Goal: Task Accomplishment & Management: Complete application form

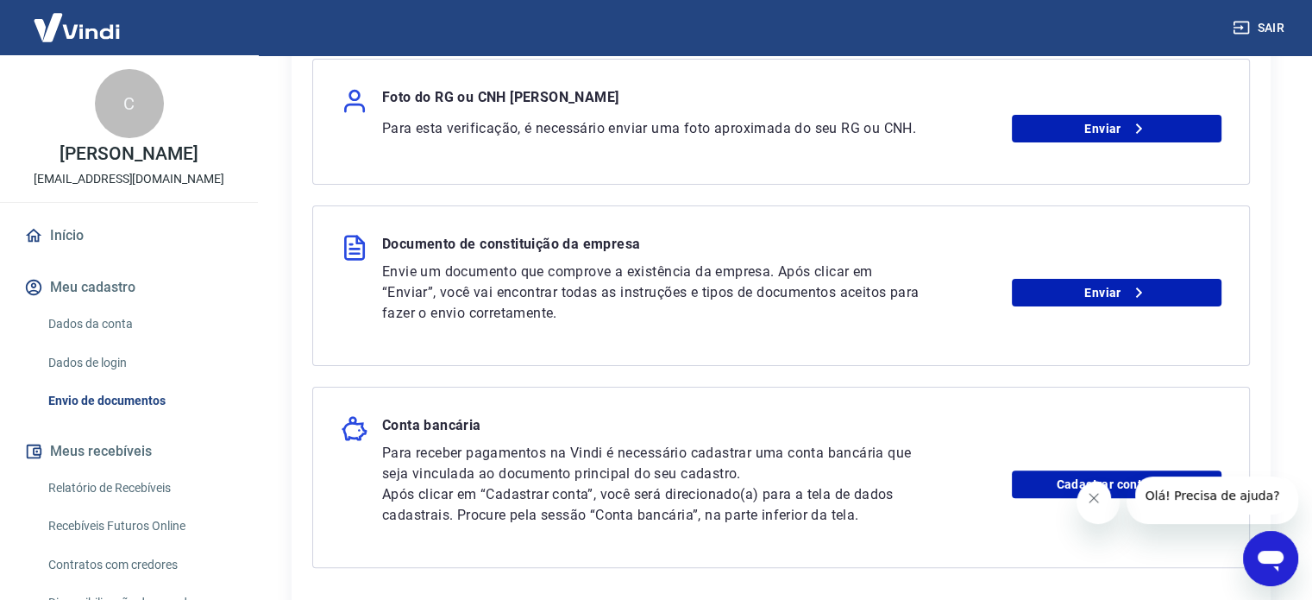
scroll to position [431, 0]
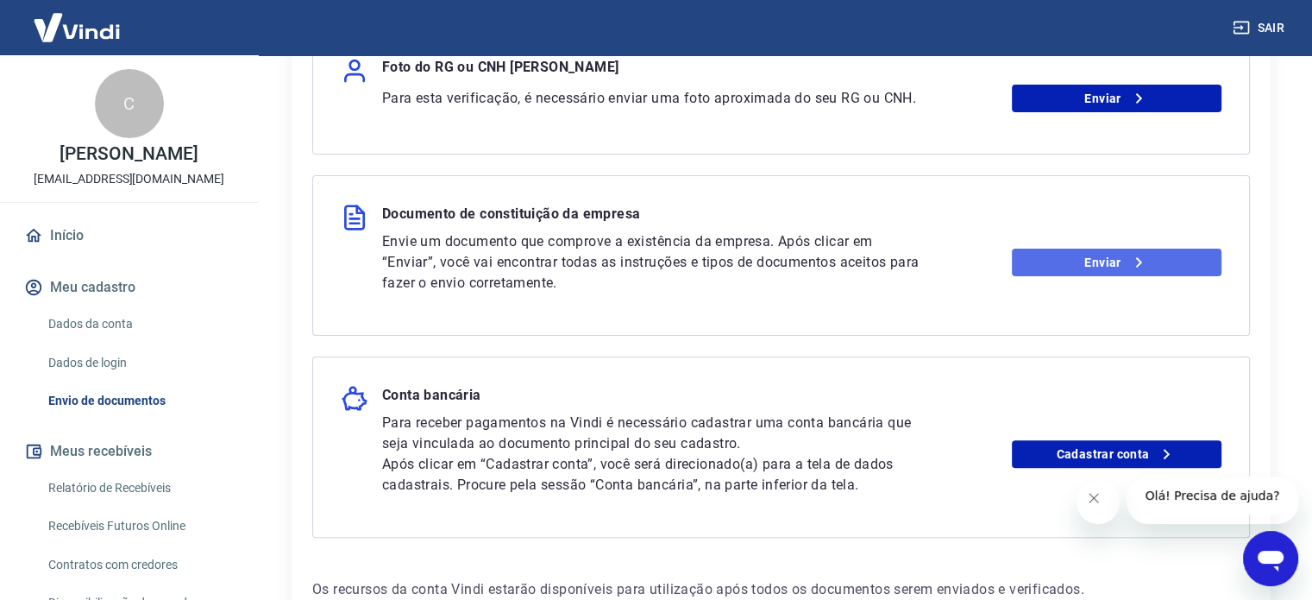
click at [1136, 261] on icon at bounding box center [1139, 262] width 21 height 21
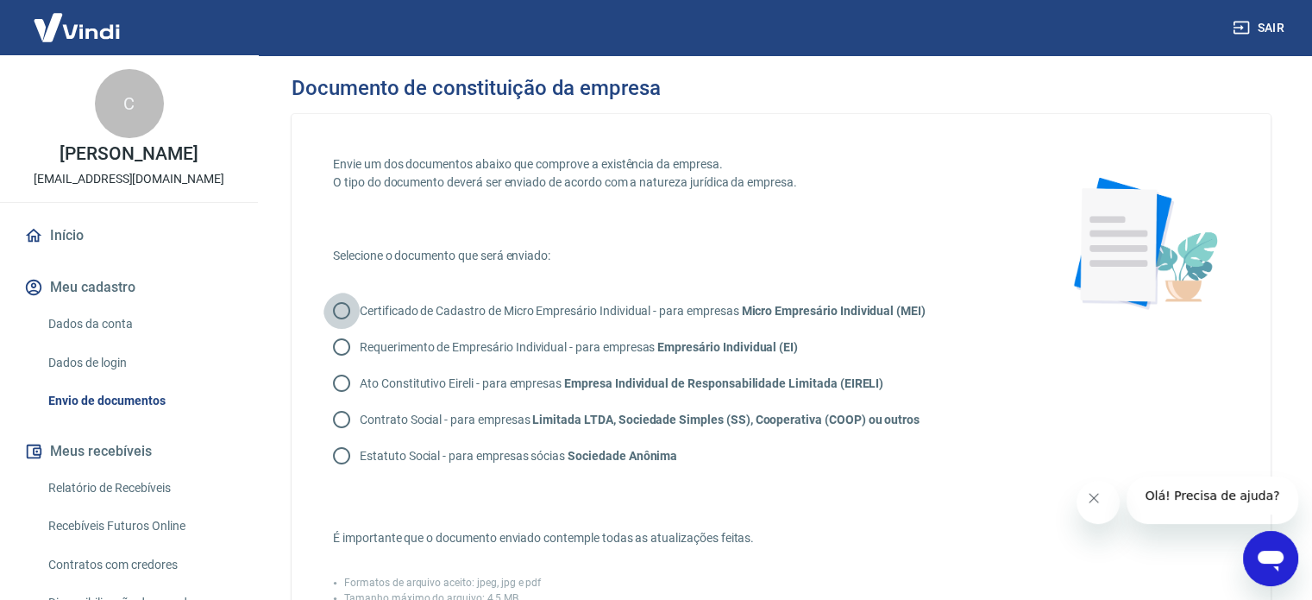
click at [348, 311] on input "Certificado de Cadastro de Micro Empresário Individual - para empresas Micro Em…" at bounding box center [342, 311] width 36 height 36
radio input "true"
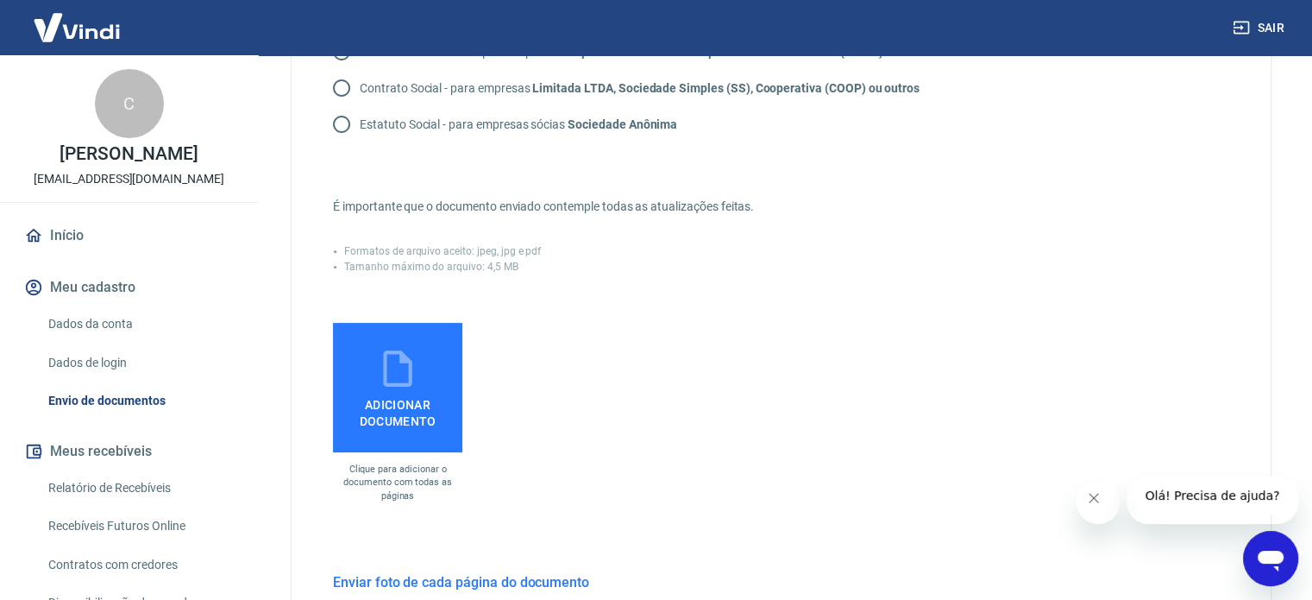
scroll to position [431, 0]
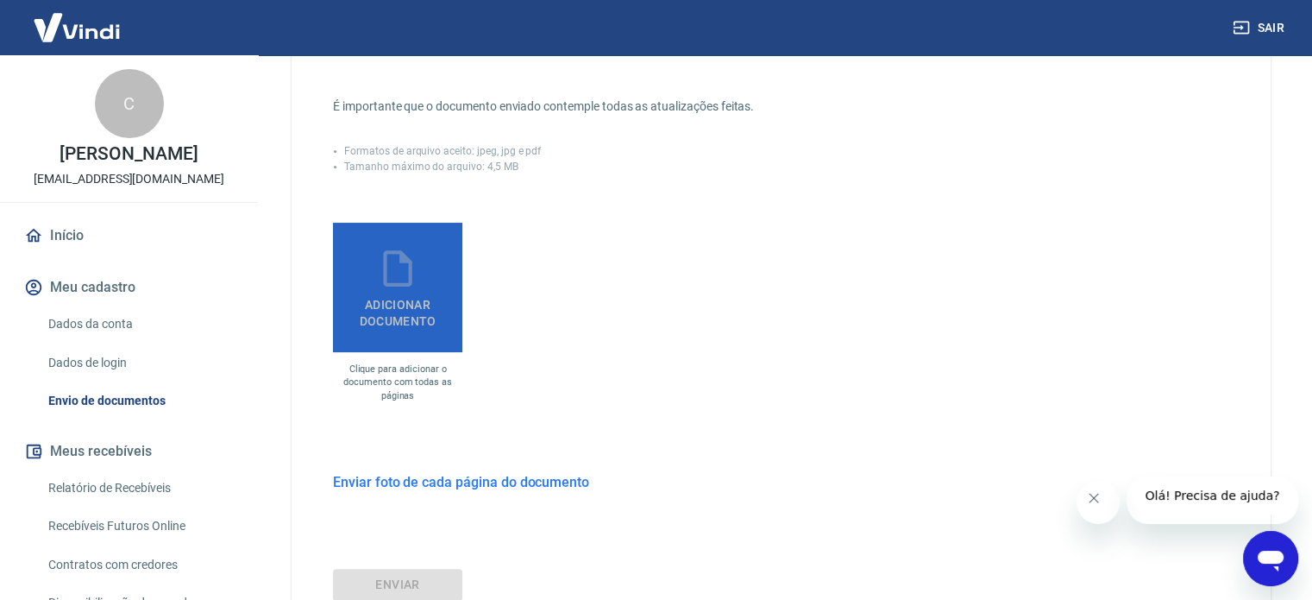
click at [402, 323] on span "Adicionar documento" at bounding box center [398, 309] width 116 height 39
click at [0, 0] on input "Adicionar documento" at bounding box center [0, 0] width 0 height 0
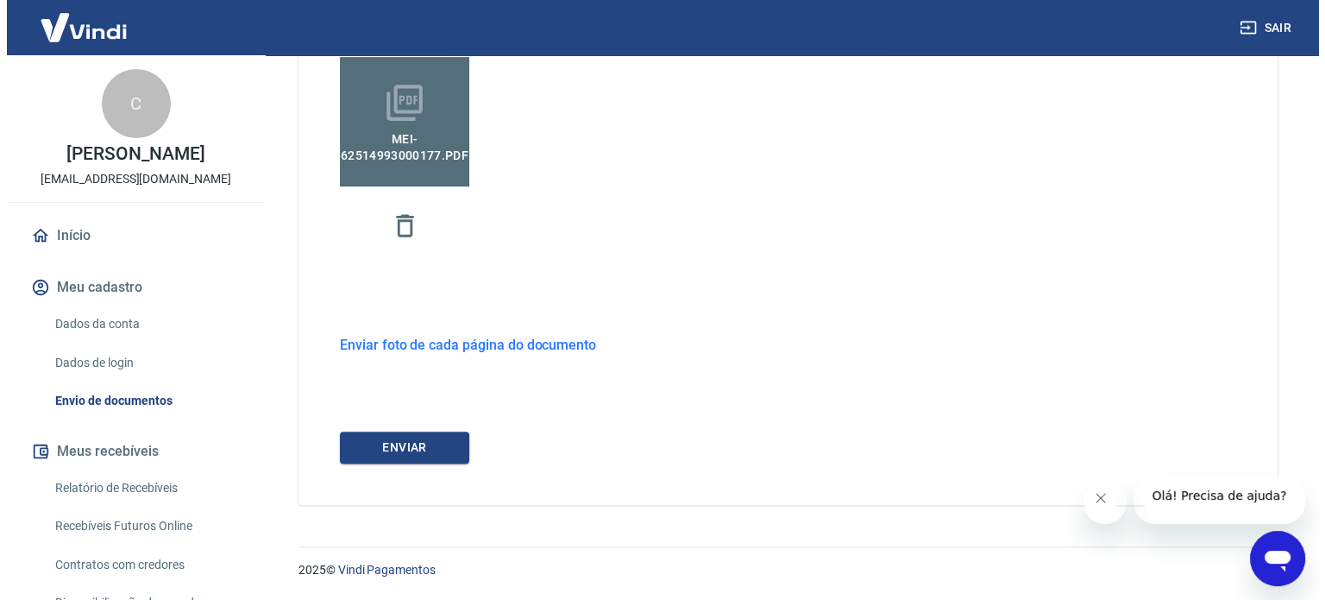
scroll to position [629, 0]
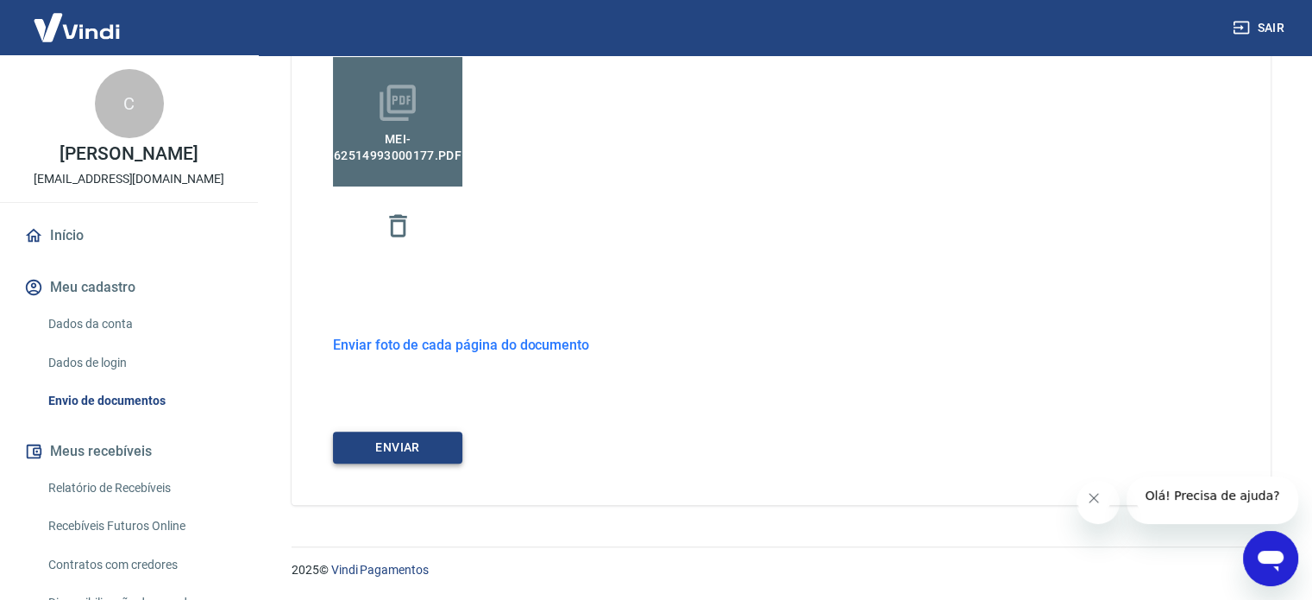
click at [397, 439] on button "ENVIAR" at bounding box center [397, 447] width 129 height 32
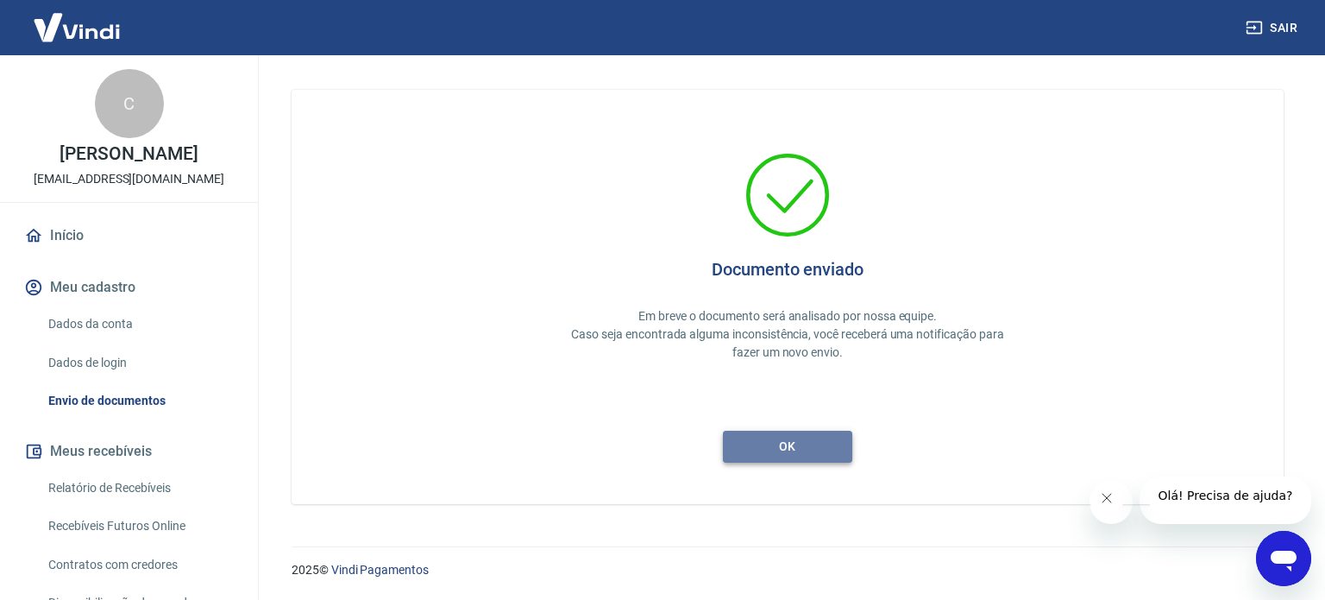
click at [801, 449] on button "ok" at bounding box center [787, 447] width 129 height 32
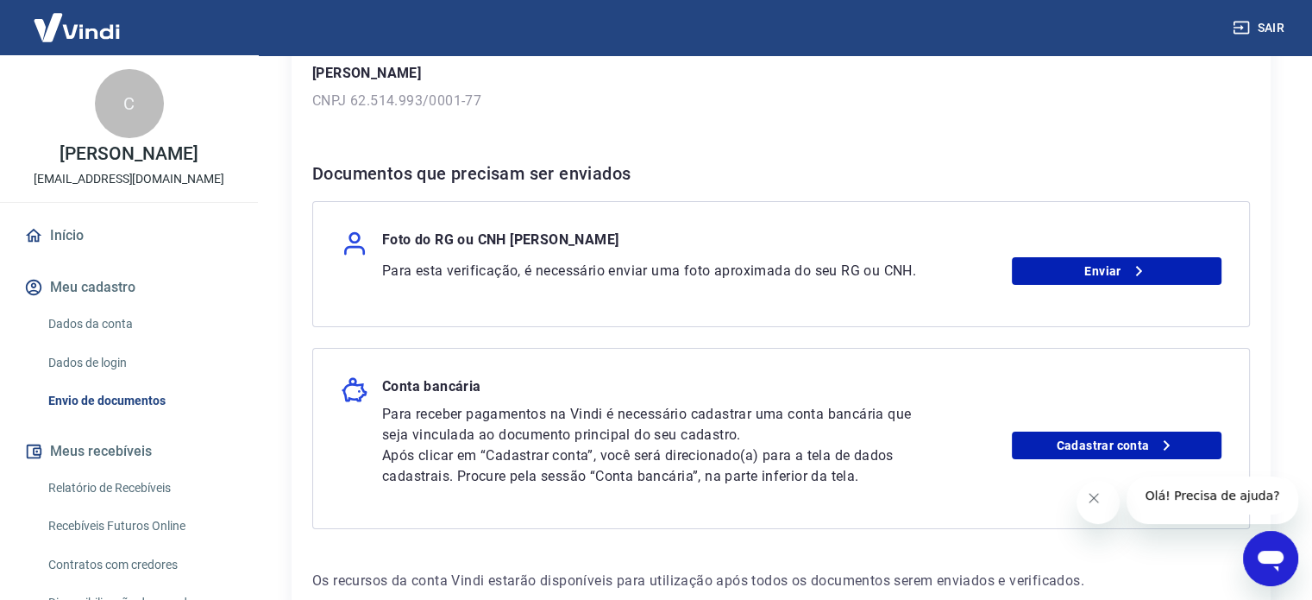
scroll to position [345, 0]
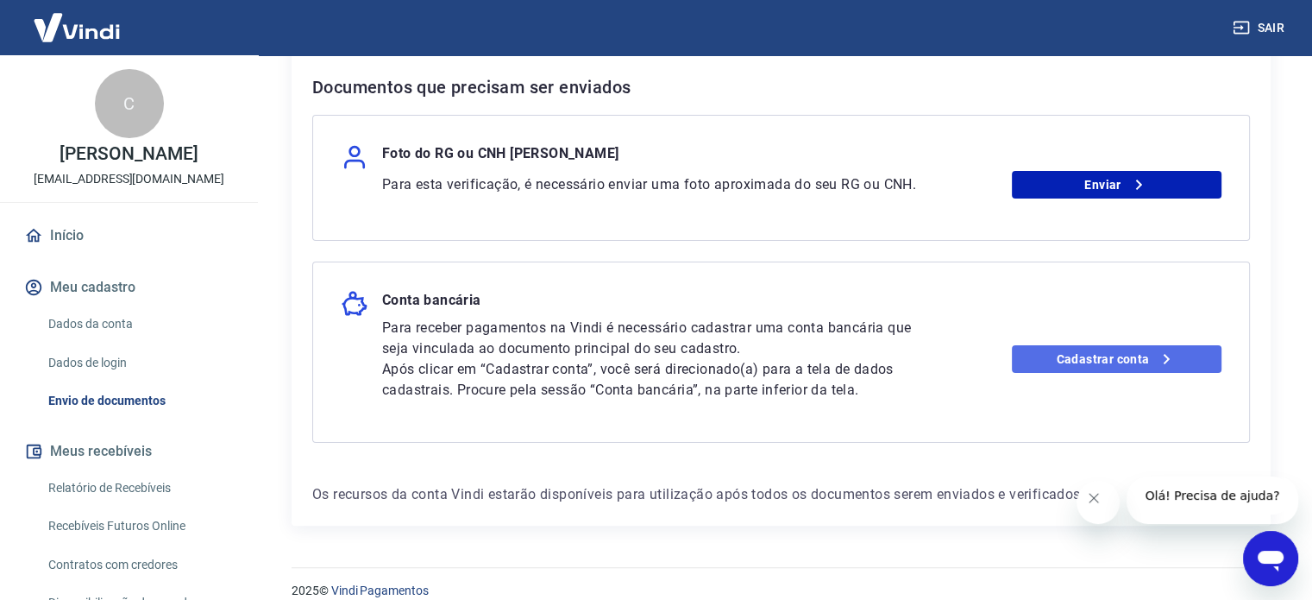
click at [1098, 362] on link "Cadastrar conta" at bounding box center [1117, 359] width 210 height 28
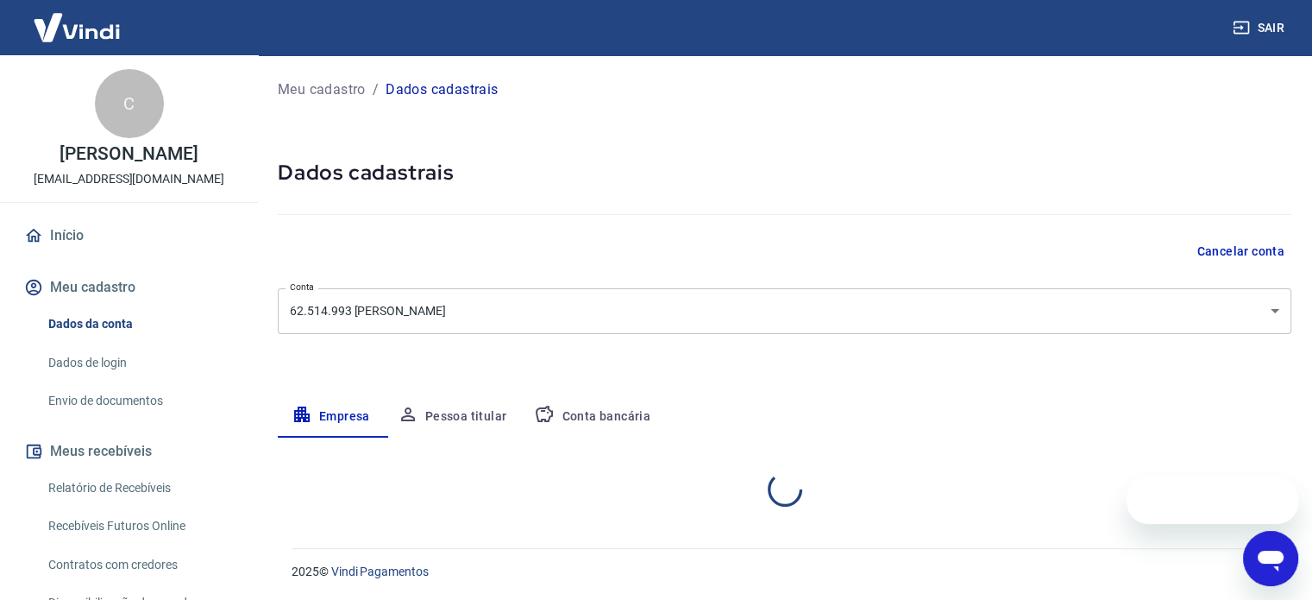
select select "SP"
select select "business"
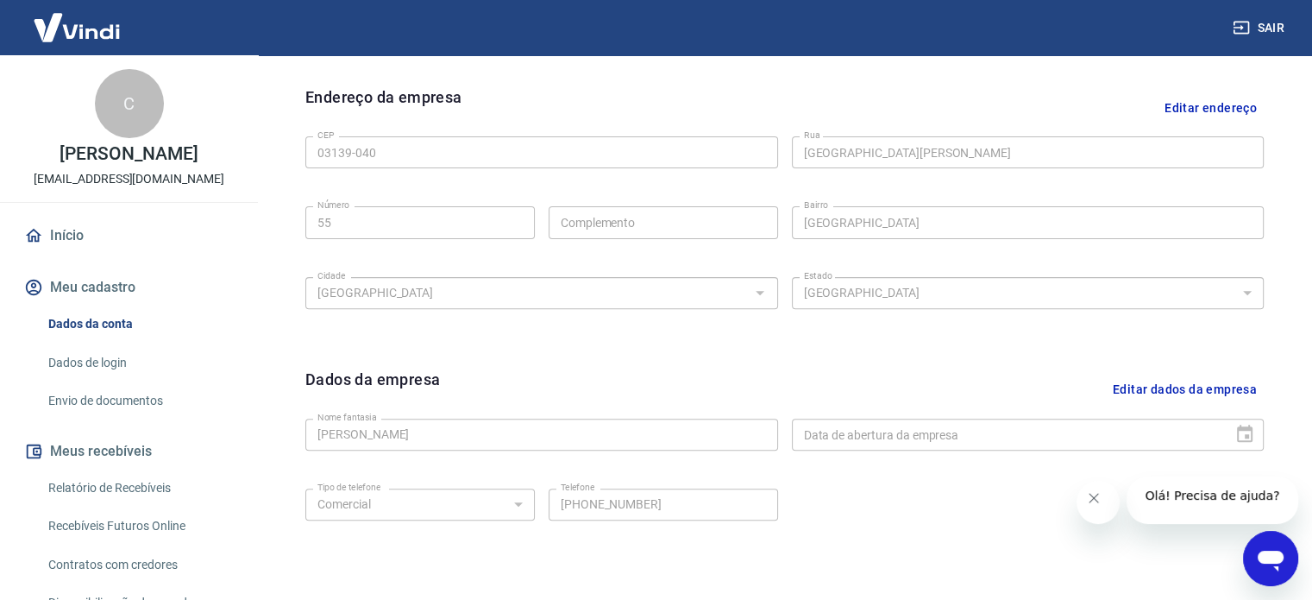
scroll to position [651, 0]
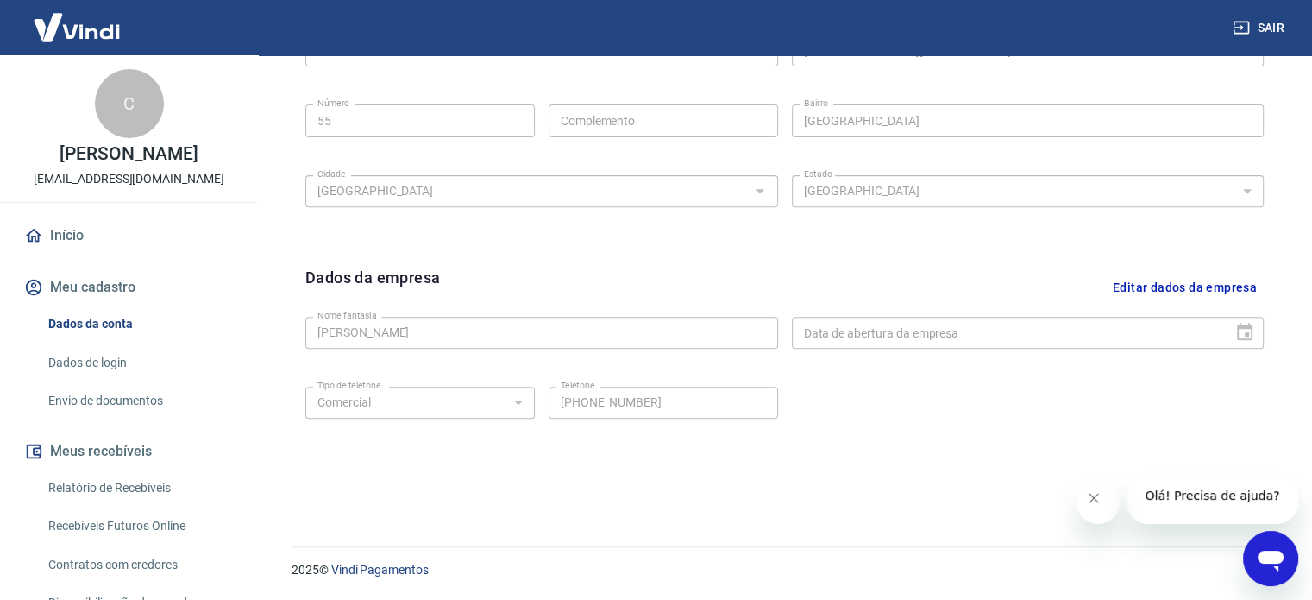
click at [1174, 281] on button "Editar dados da empresa" at bounding box center [1185, 288] width 158 height 44
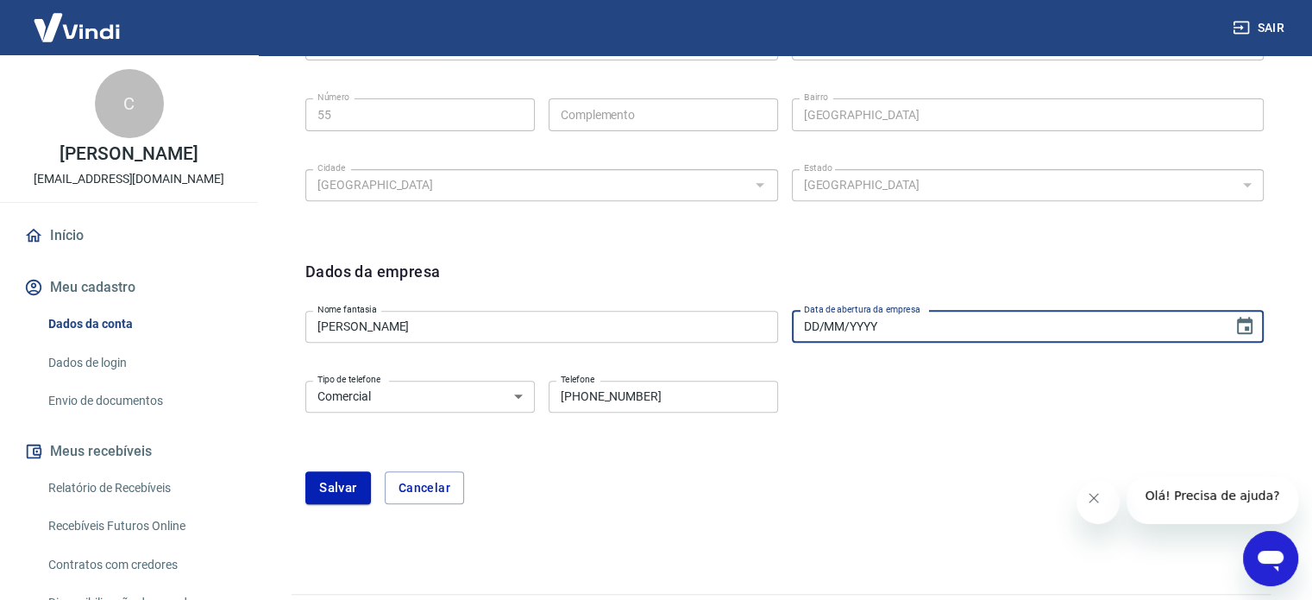
click at [1047, 322] on input "DD/MM/YYYY" at bounding box center [1007, 327] width 430 height 32
type input "02/09/2025"
click at [353, 497] on button "Salvar" at bounding box center [338, 487] width 66 height 33
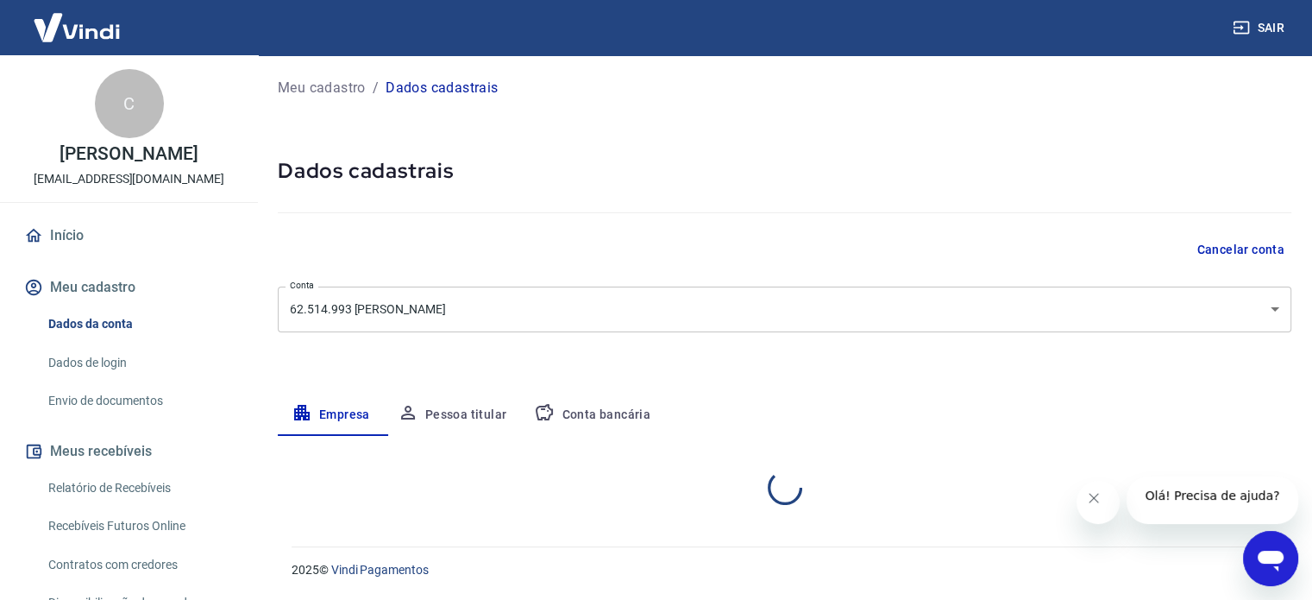
select select "SP"
select select "business"
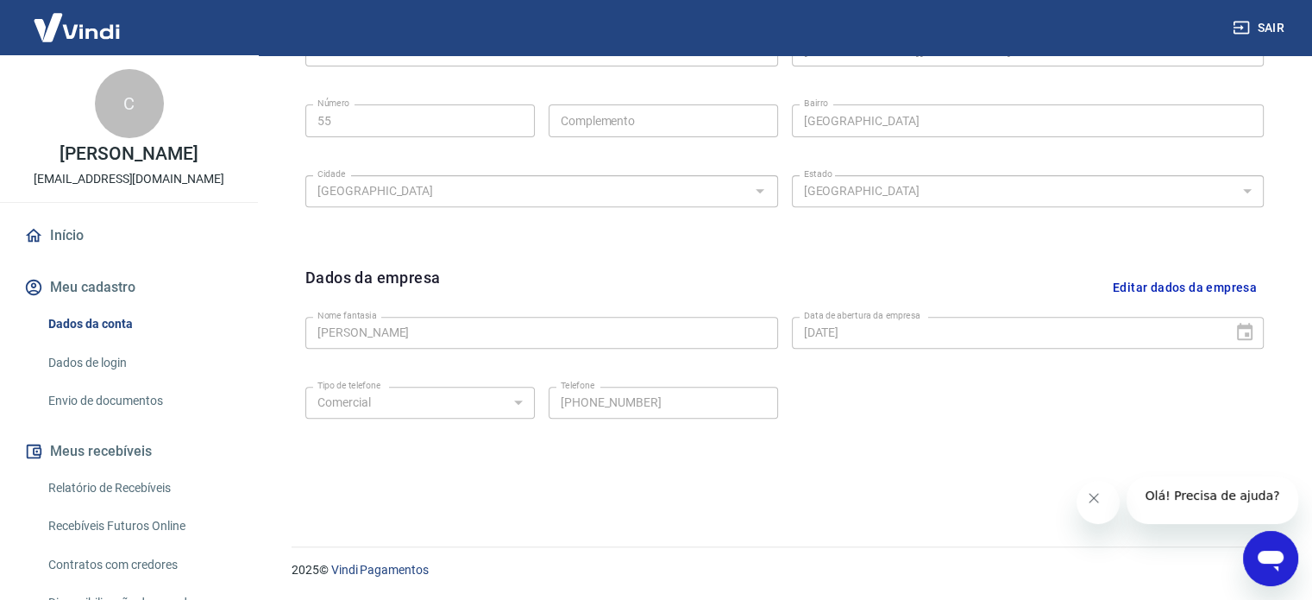
scroll to position [47, 0]
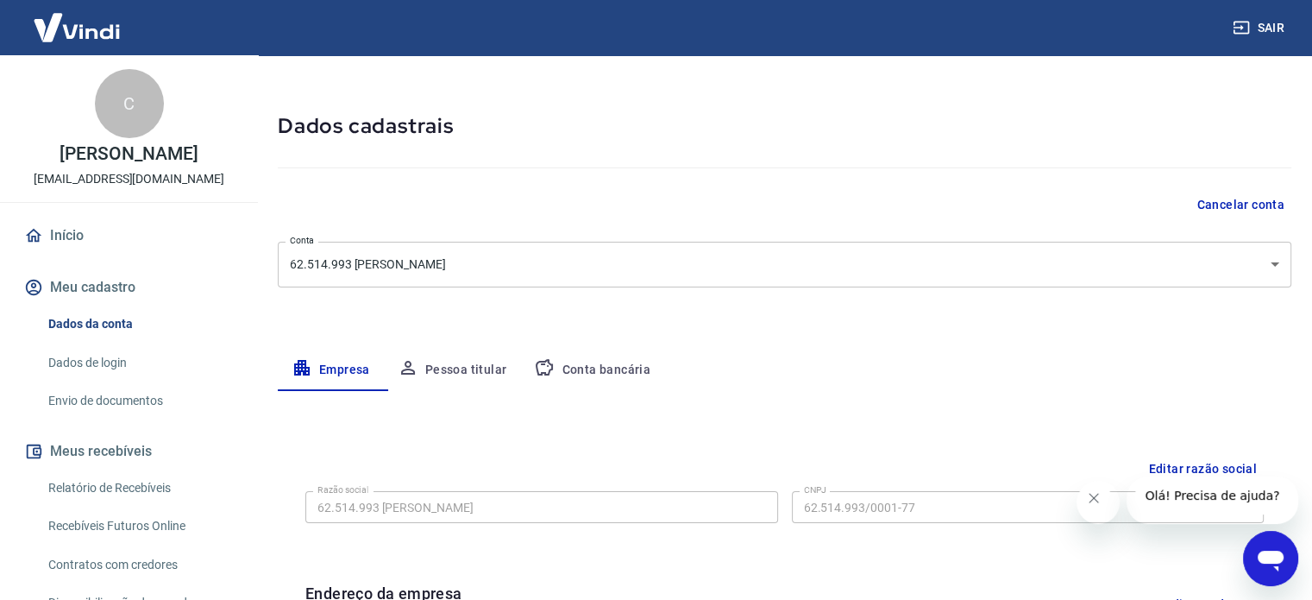
click at [463, 379] on button "Pessoa titular" at bounding box center [452, 369] width 137 height 41
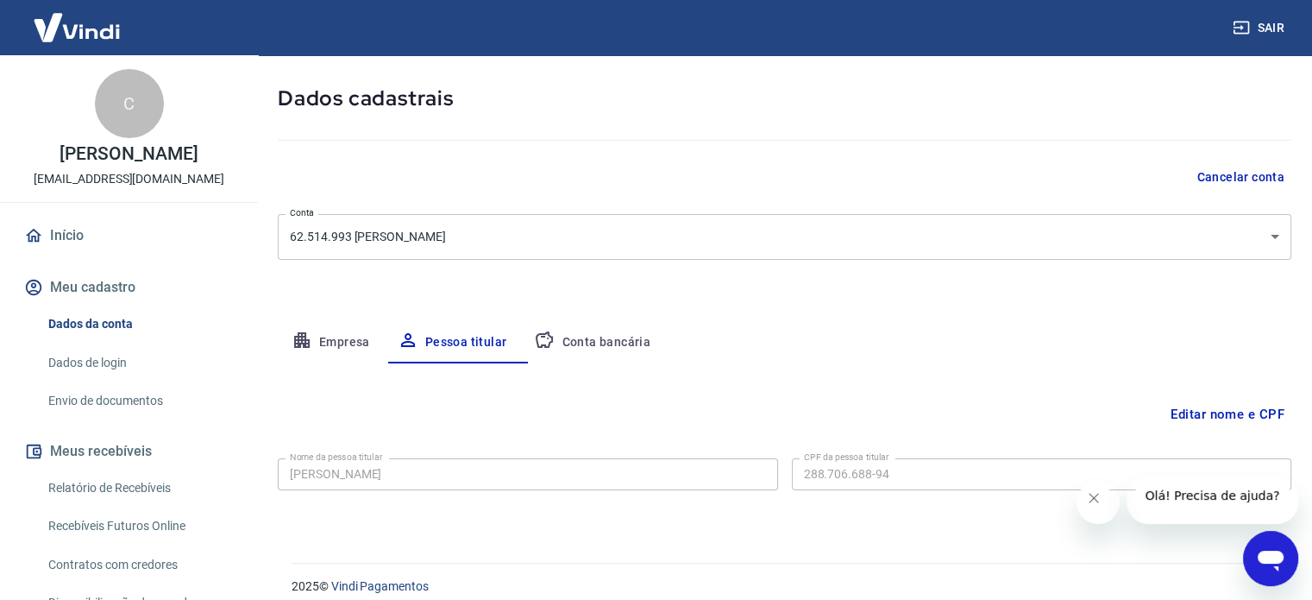
scroll to position [97, 0]
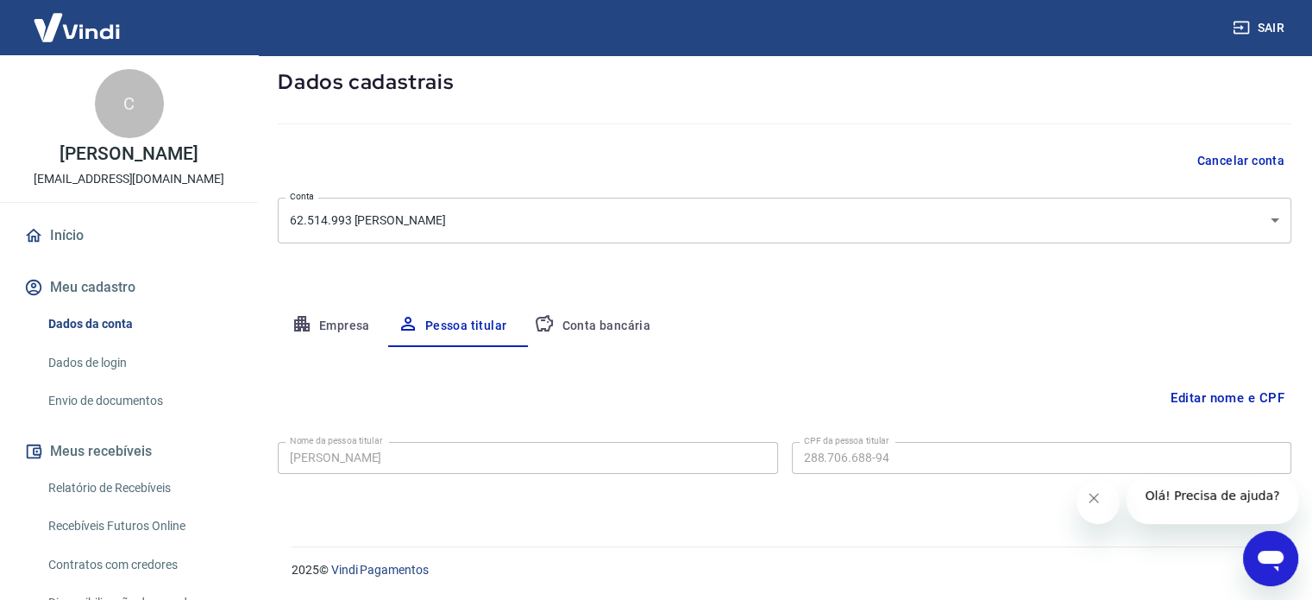
click at [623, 319] on button "Conta bancária" at bounding box center [592, 325] width 144 height 41
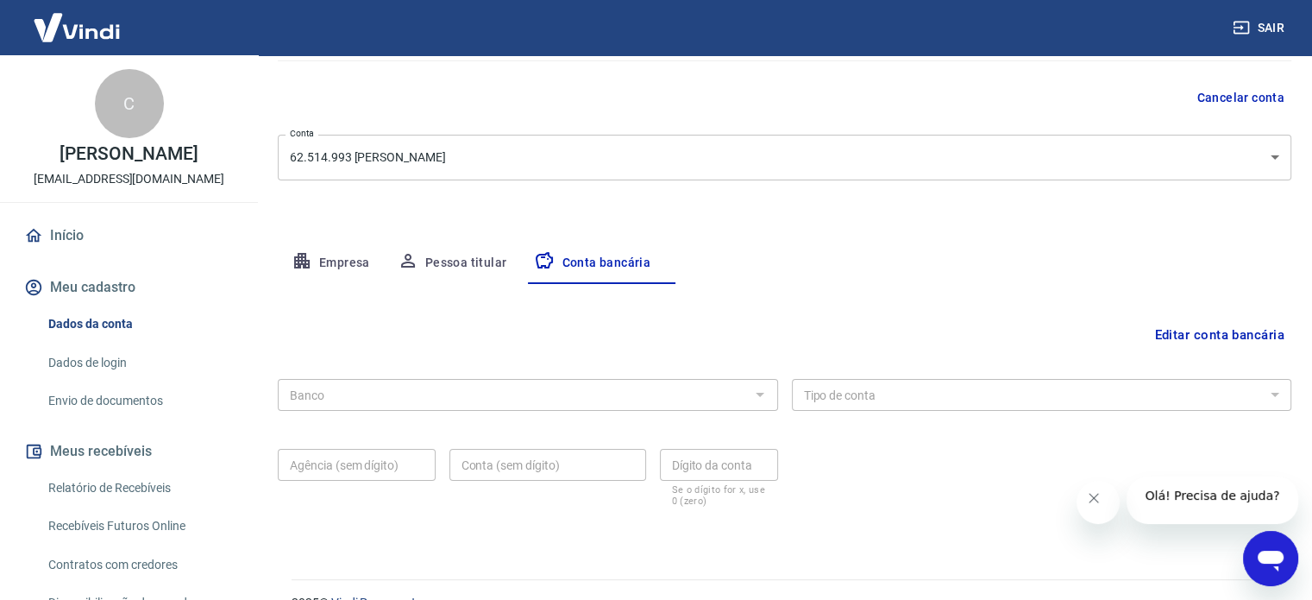
scroll to position [183, 0]
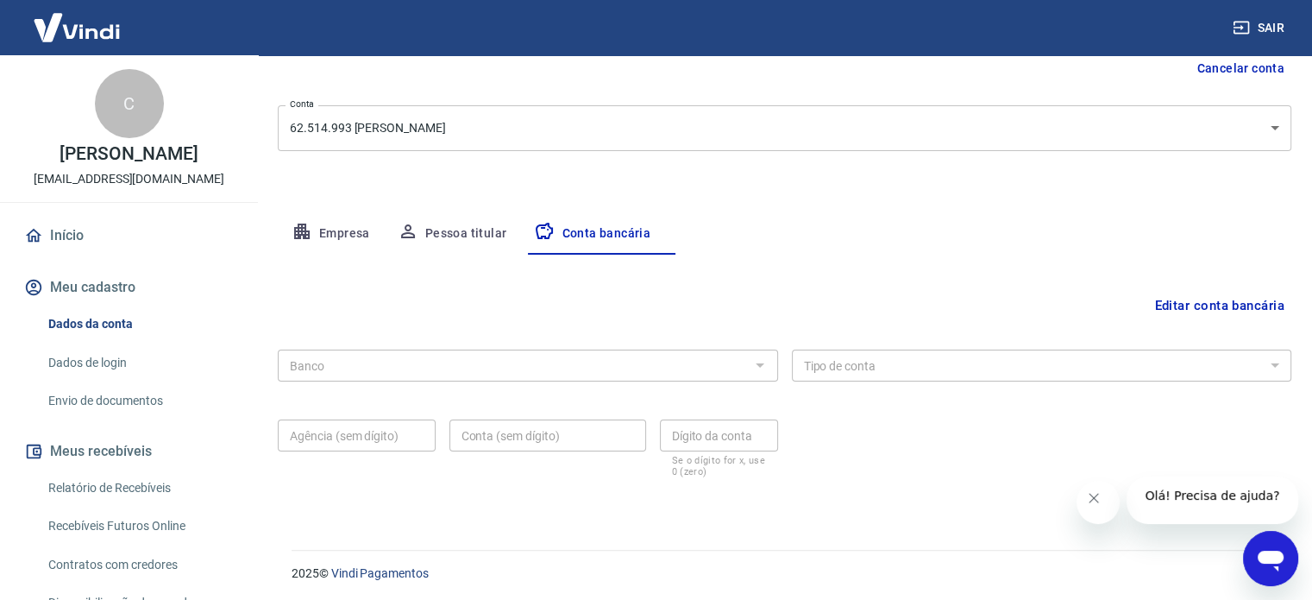
click at [1195, 318] on button "Editar conta bancária" at bounding box center [1220, 305] width 144 height 33
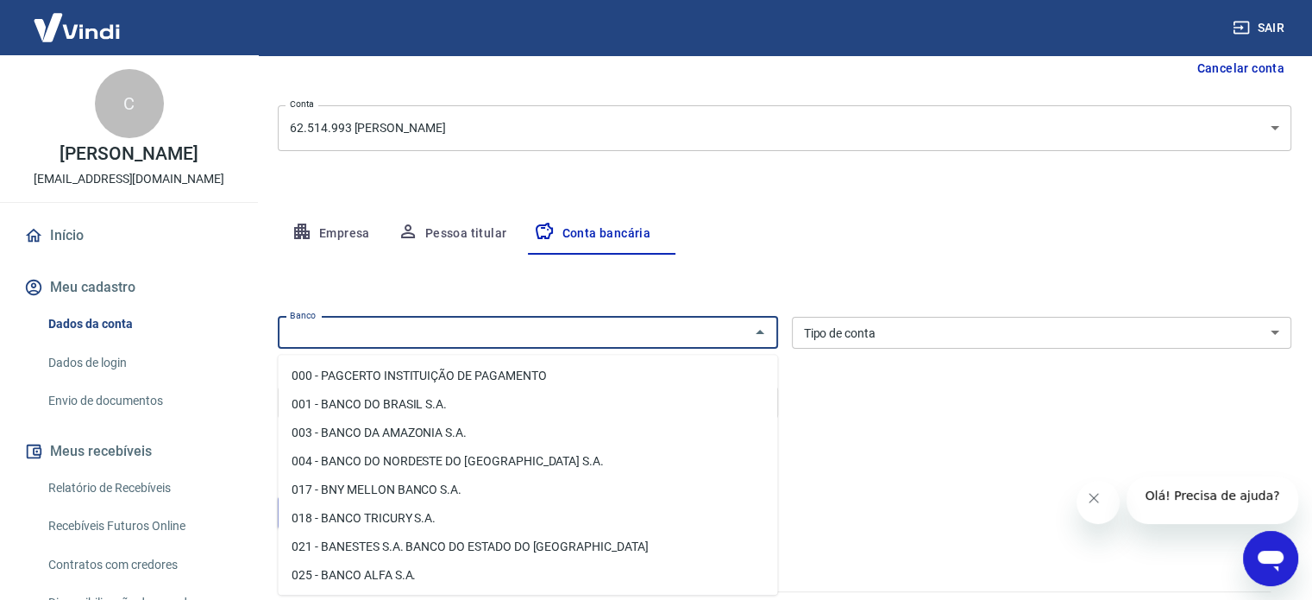
click at [390, 343] on input "Banco" at bounding box center [514, 333] width 462 height 22
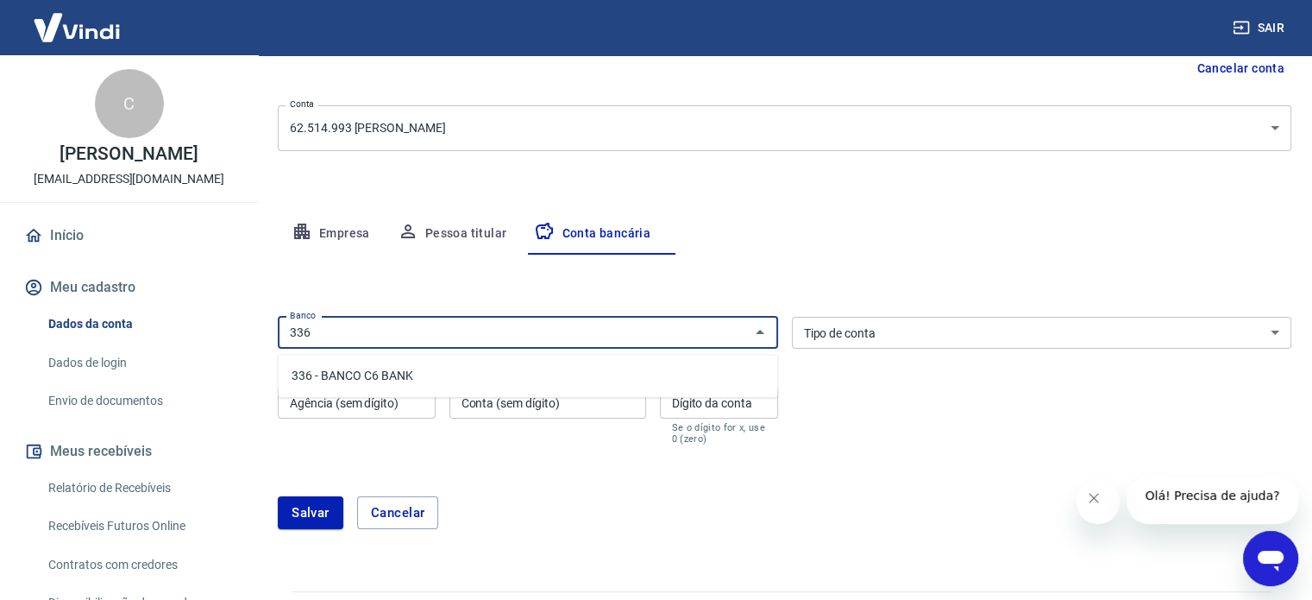
click at [356, 369] on li "336 - BANCO C6 BANK" at bounding box center [528, 376] width 500 height 28
type input "336 - BANCO C6 BANK"
click at [939, 341] on select "Conta Corrente Conta Poupança" at bounding box center [1042, 333] width 500 height 32
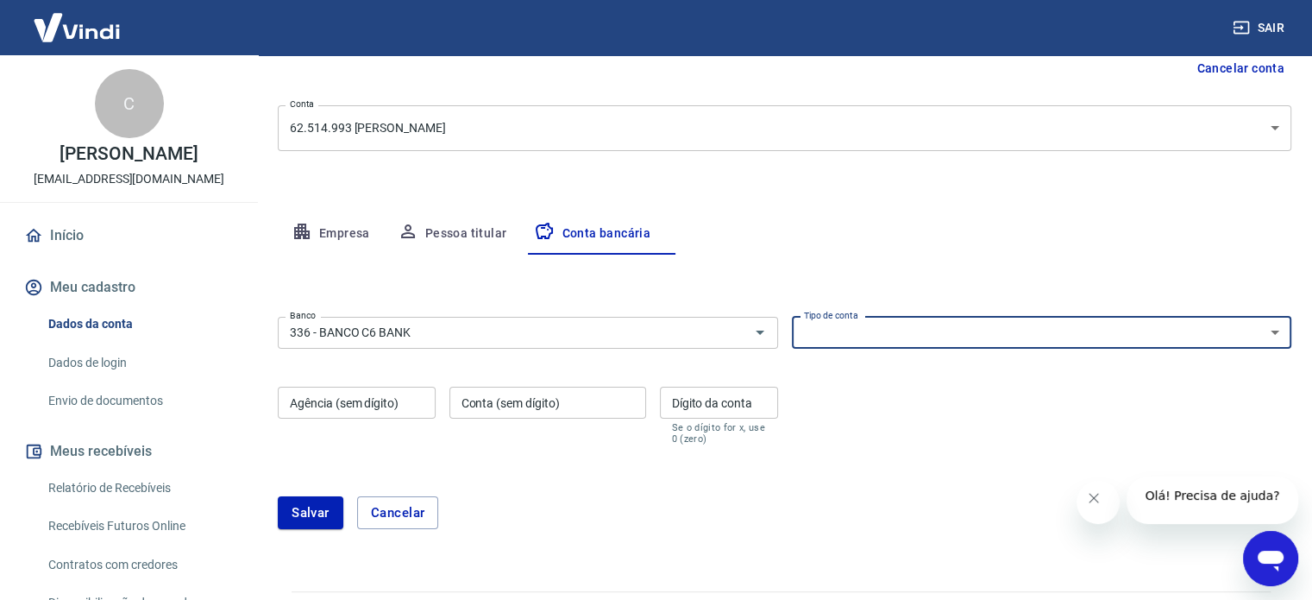
select select "1"
click at [792, 323] on select "Conta Corrente Conta Poupança" at bounding box center [1042, 333] width 500 height 32
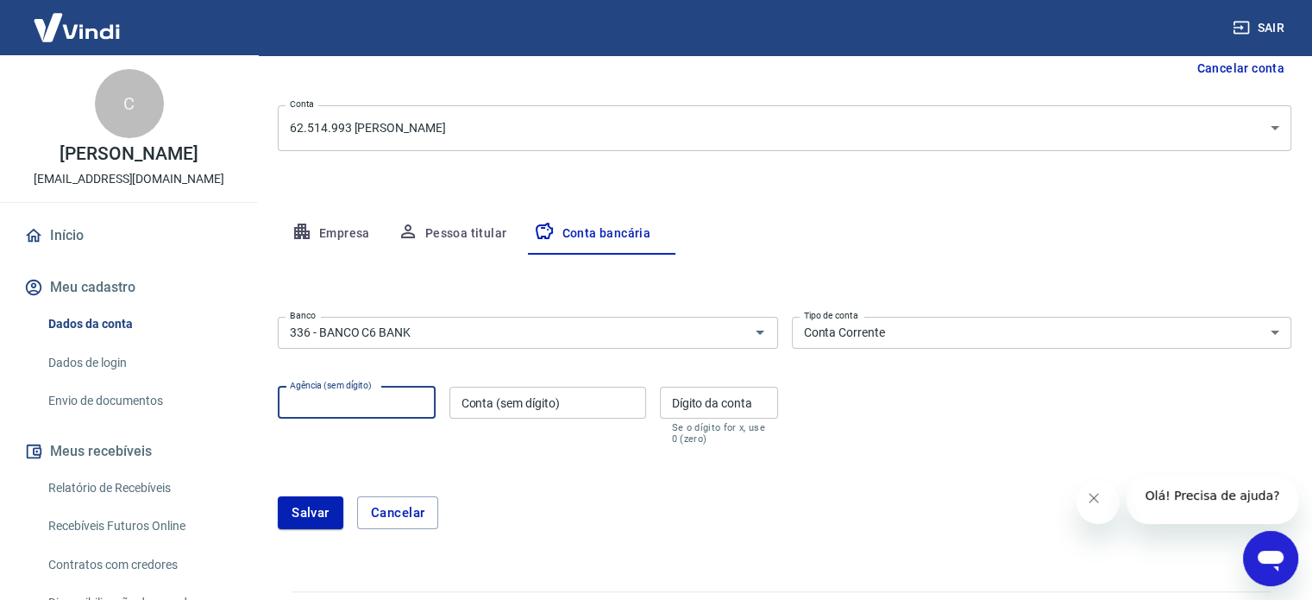
click at [347, 412] on input "Agência (sem dígito)" at bounding box center [357, 403] width 158 height 32
type input "0001"
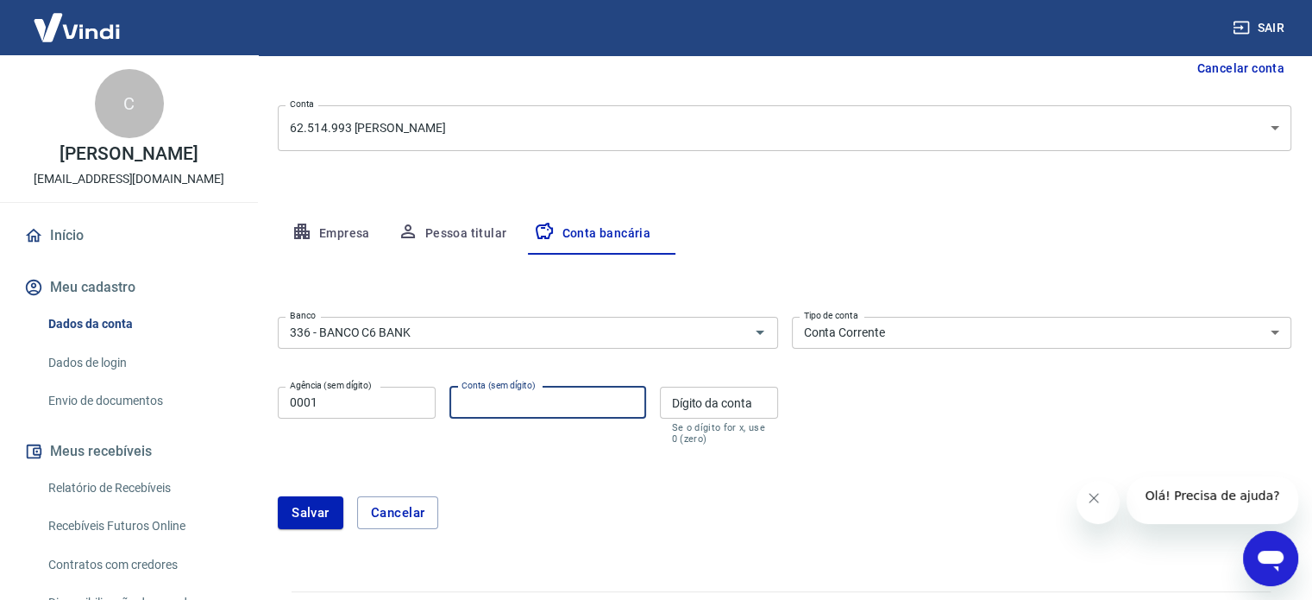
click at [494, 412] on input "Conta (sem dígito)" at bounding box center [548, 403] width 197 height 32
type input "39758823"
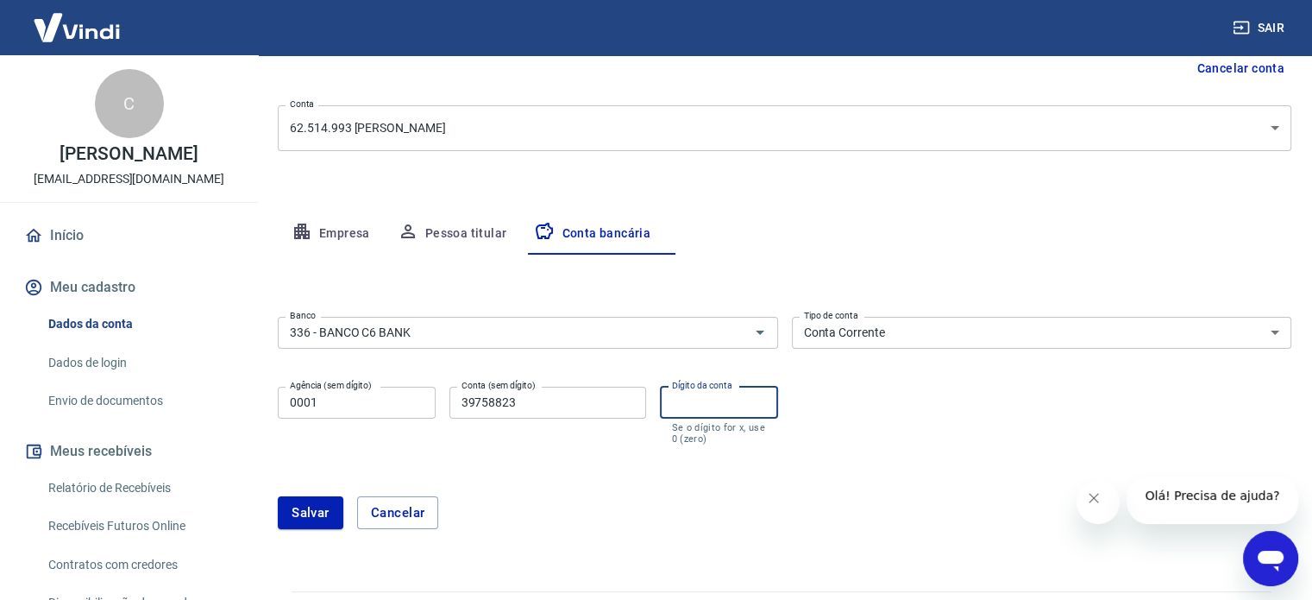
click at [681, 411] on input "Dígito da conta" at bounding box center [719, 403] width 118 height 32
type input "2"
click at [552, 408] on input "39758823" at bounding box center [548, 403] width 197 height 32
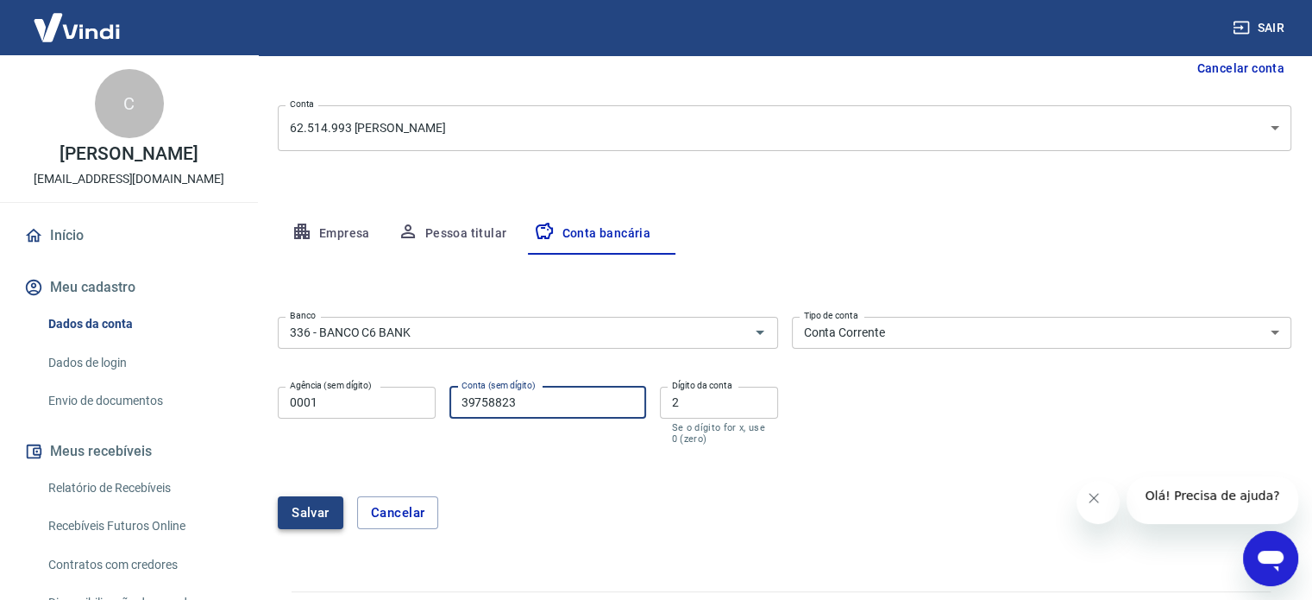
click at [310, 519] on button "Salvar" at bounding box center [311, 512] width 66 height 33
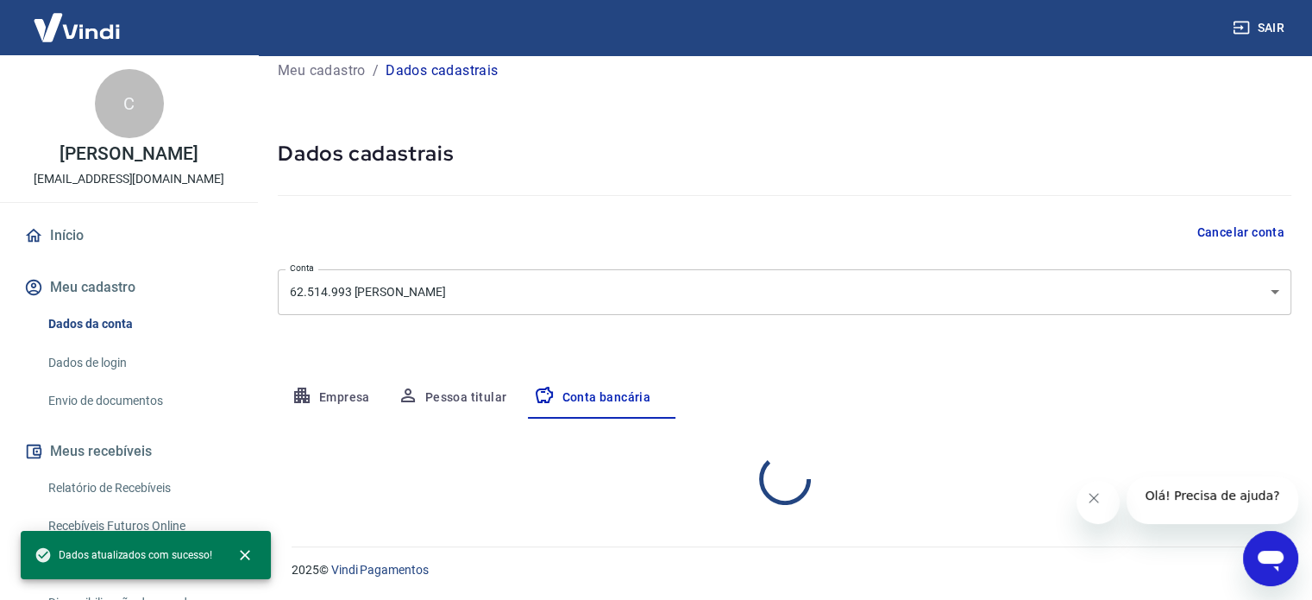
select select "1"
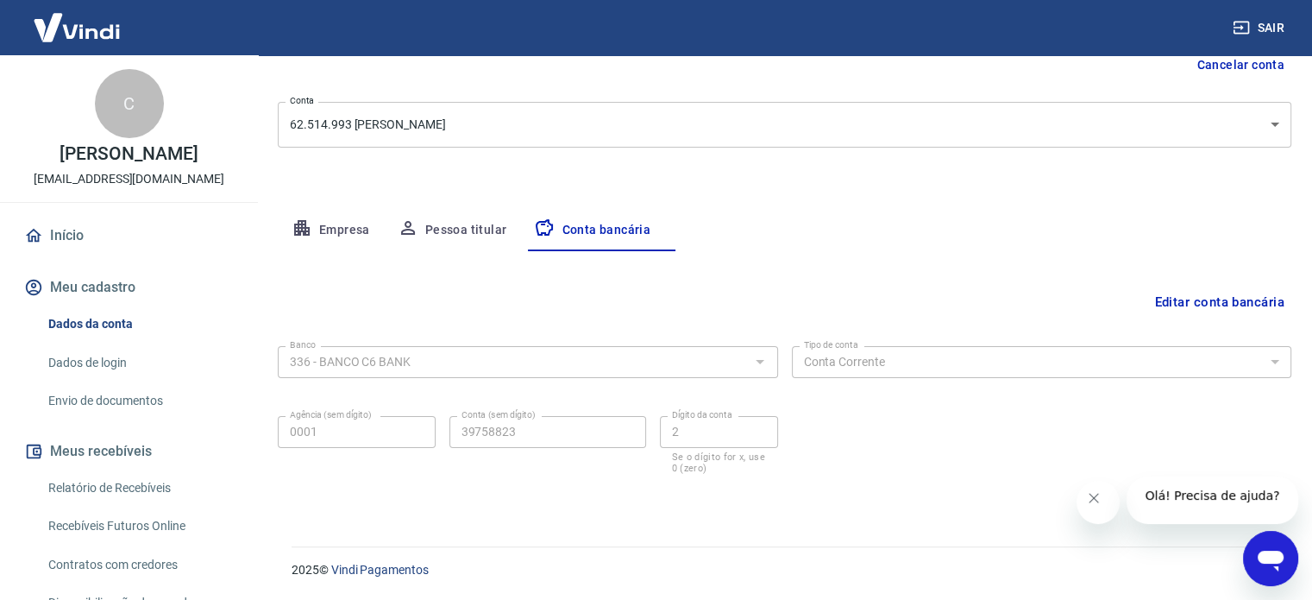
scroll to position [192, 0]
click at [369, 232] on button "Empresa" at bounding box center [331, 230] width 106 height 41
select select "SP"
select select "business"
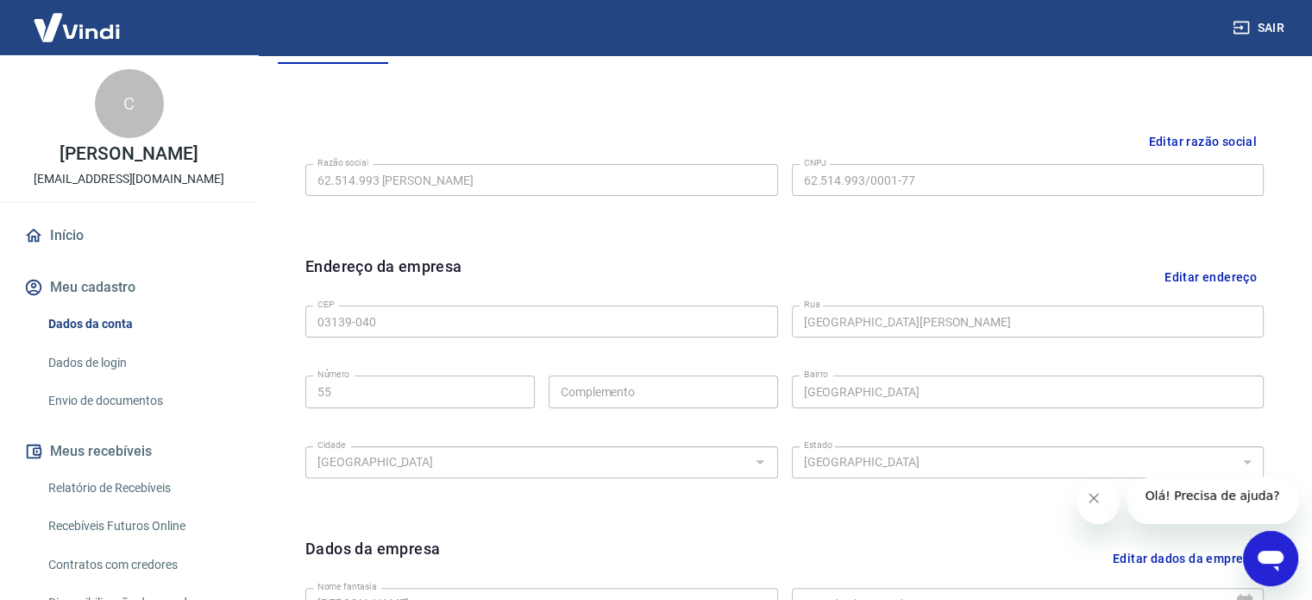
scroll to position [133, 0]
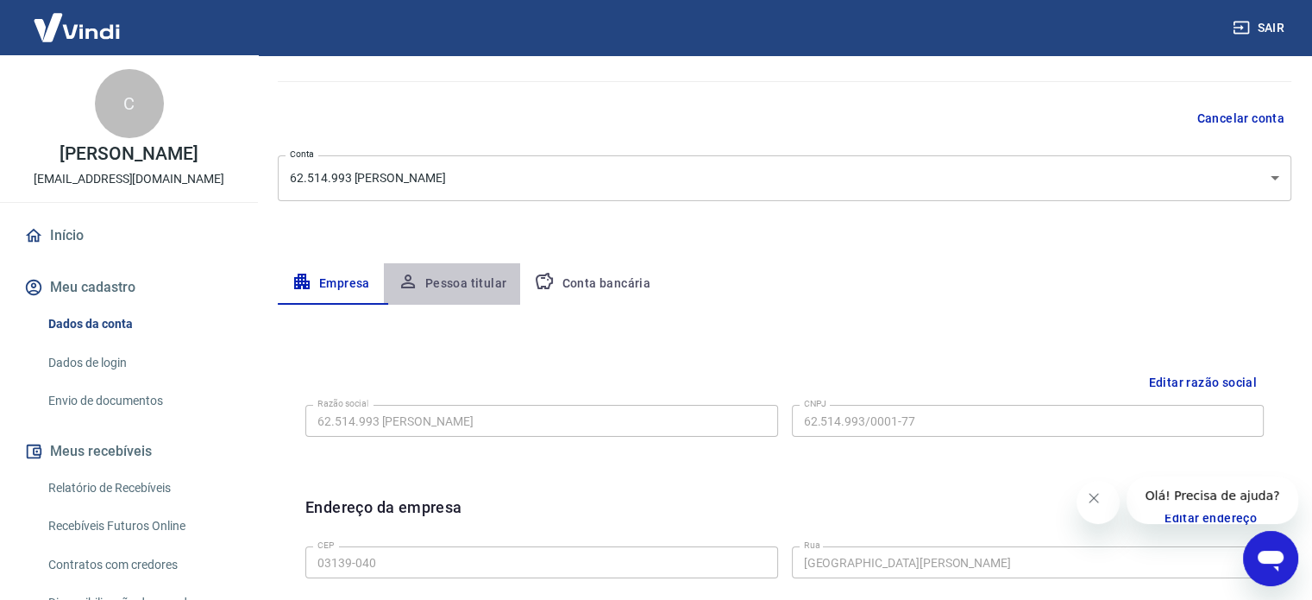
click at [463, 289] on button "Pessoa titular" at bounding box center [452, 283] width 137 height 41
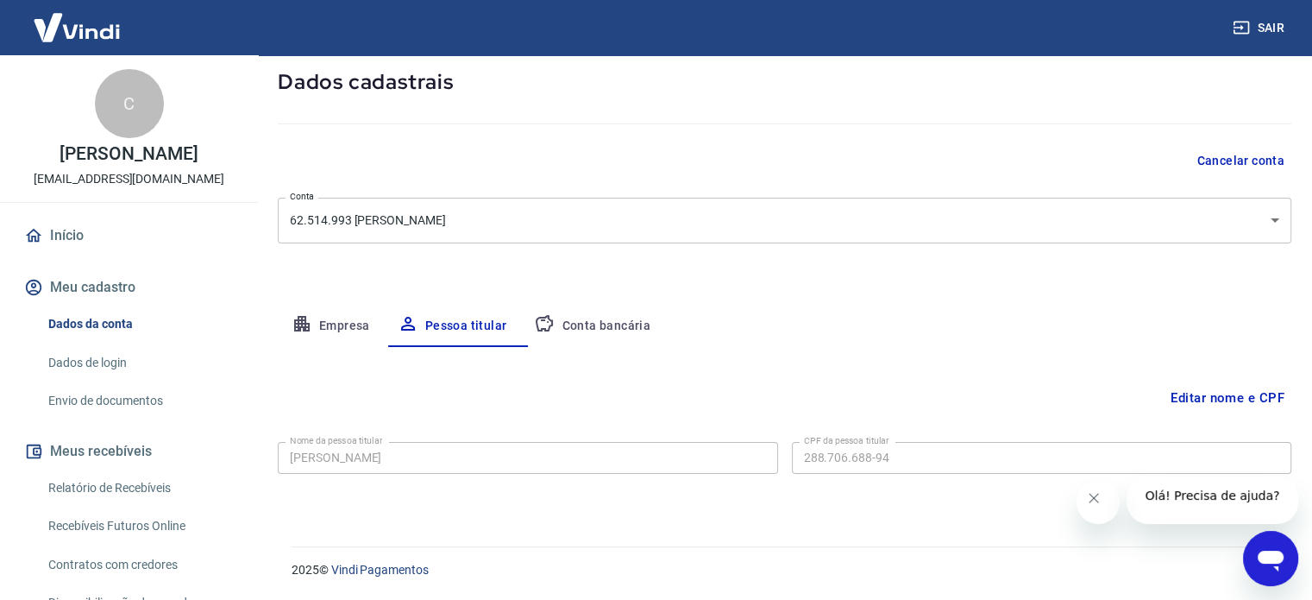
click at [631, 324] on button "Conta bancária" at bounding box center [592, 325] width 144 height 41
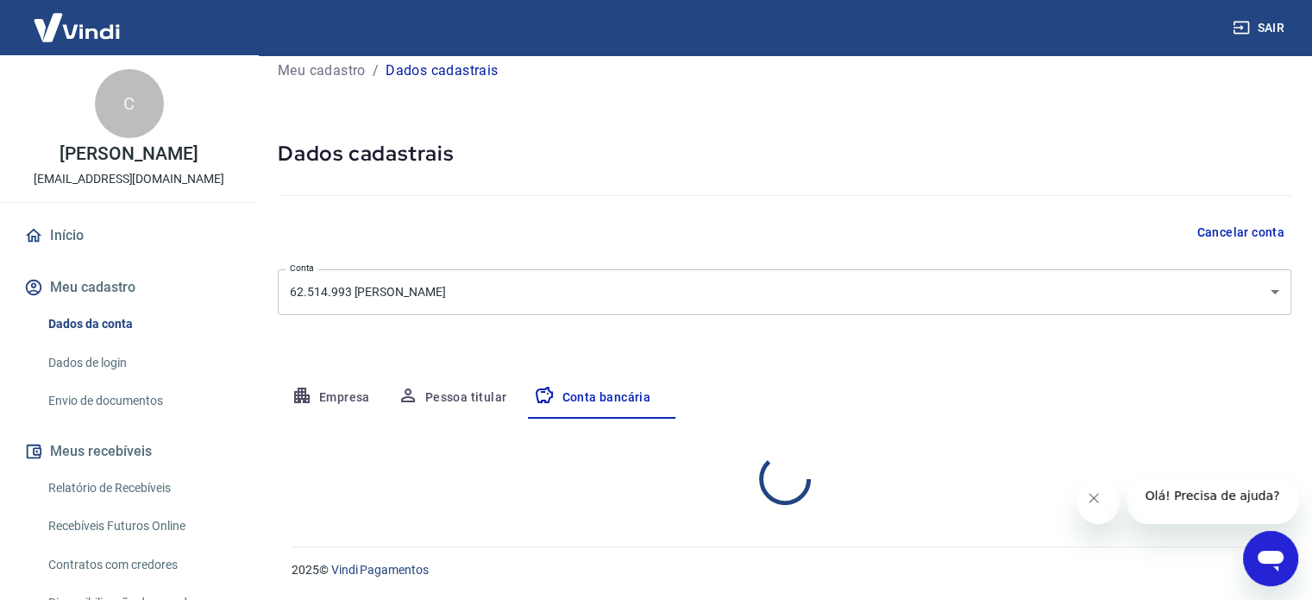
select select "1"
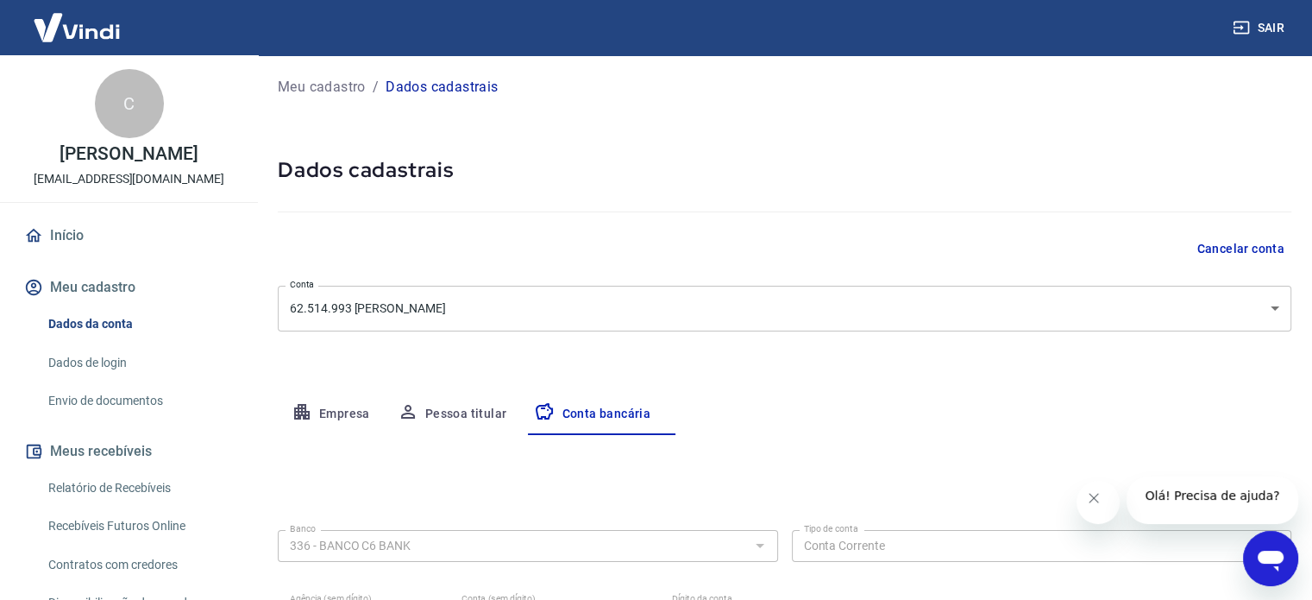
scroll to position [0, 0]
click at [93, 371] on link "Dados de login" at bounding box center [139, 362] width 196 height 35
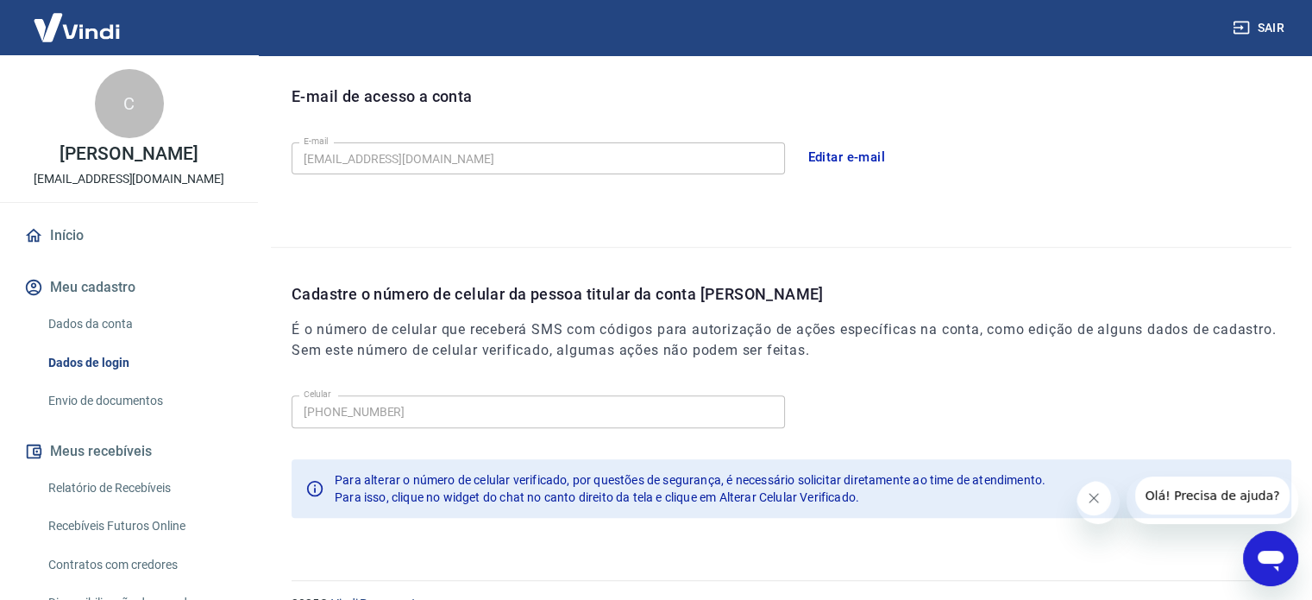
scroll to position [506, 0]
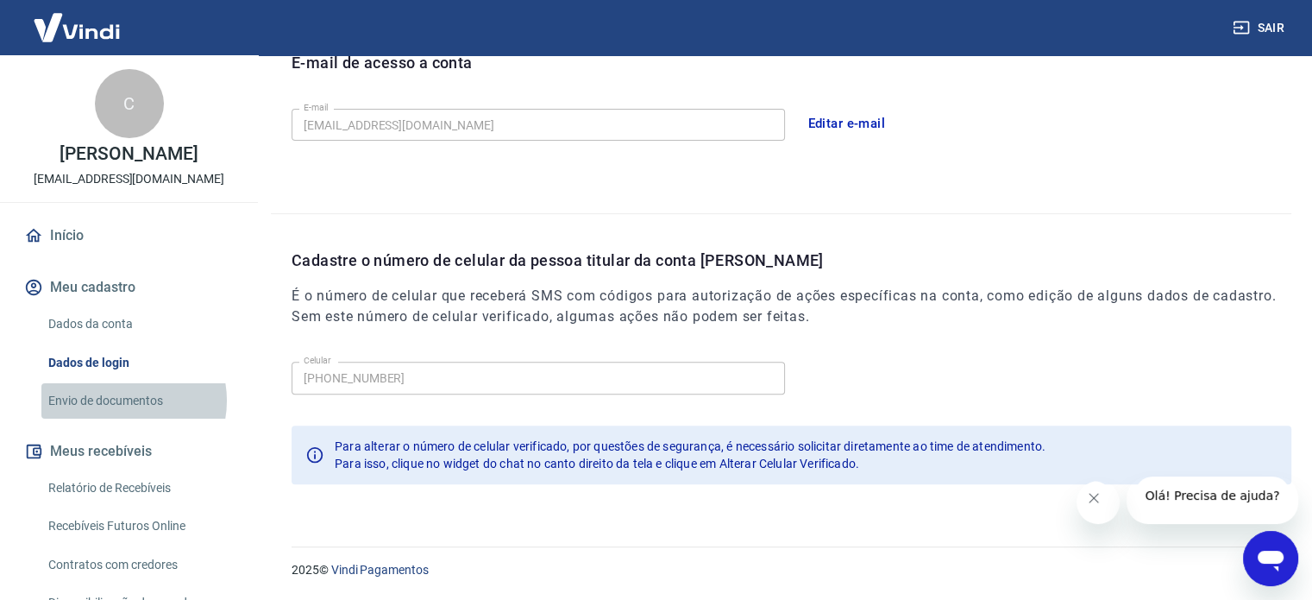
click at [121, 400] on link "Envio de documentos" at bounding box center [139, 400] width 196 height 35
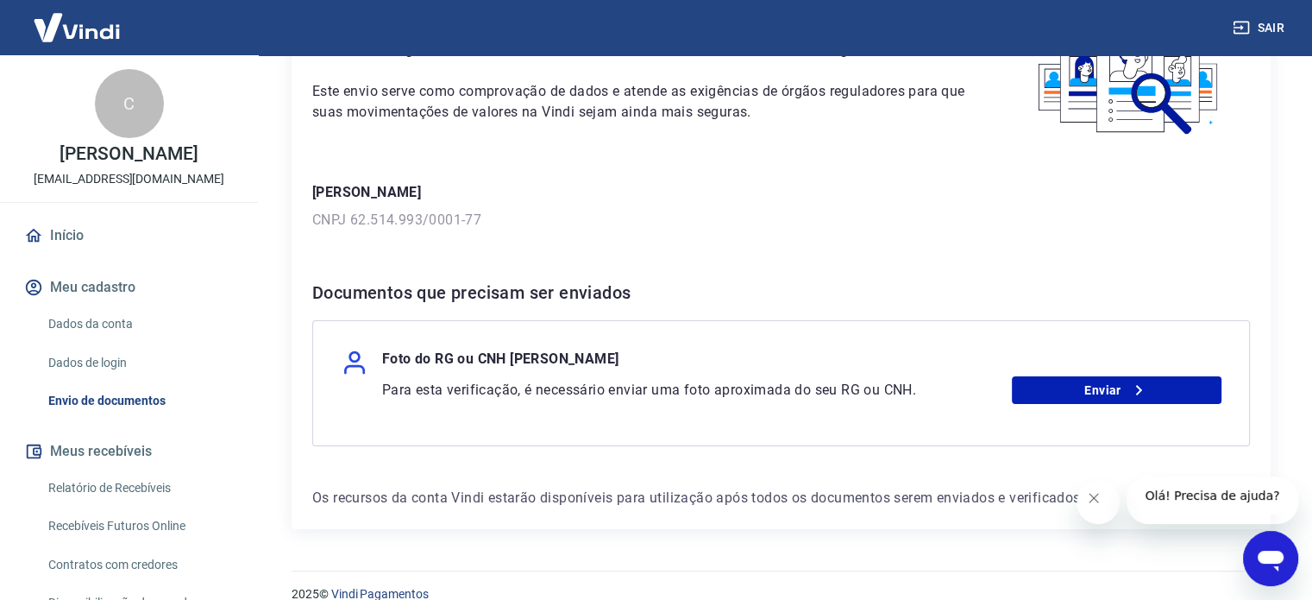
scroll to position [163, 0]
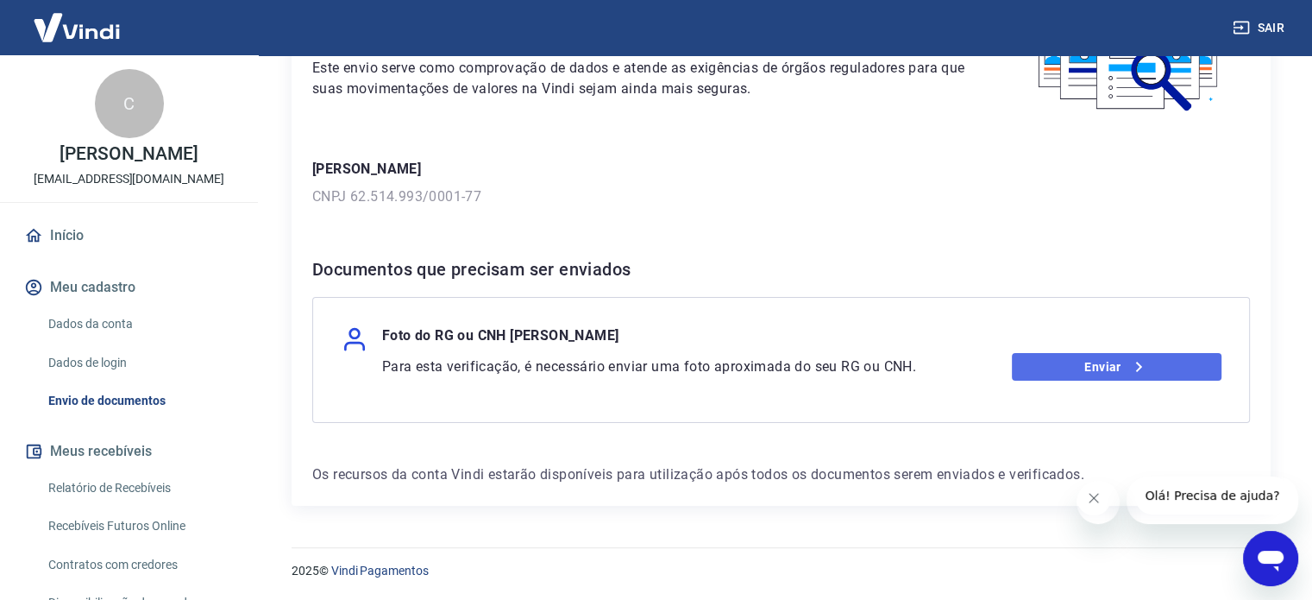
click at [1155, 374] on link "Enviar" at bounding box center [1117, 367] width 210 height 28
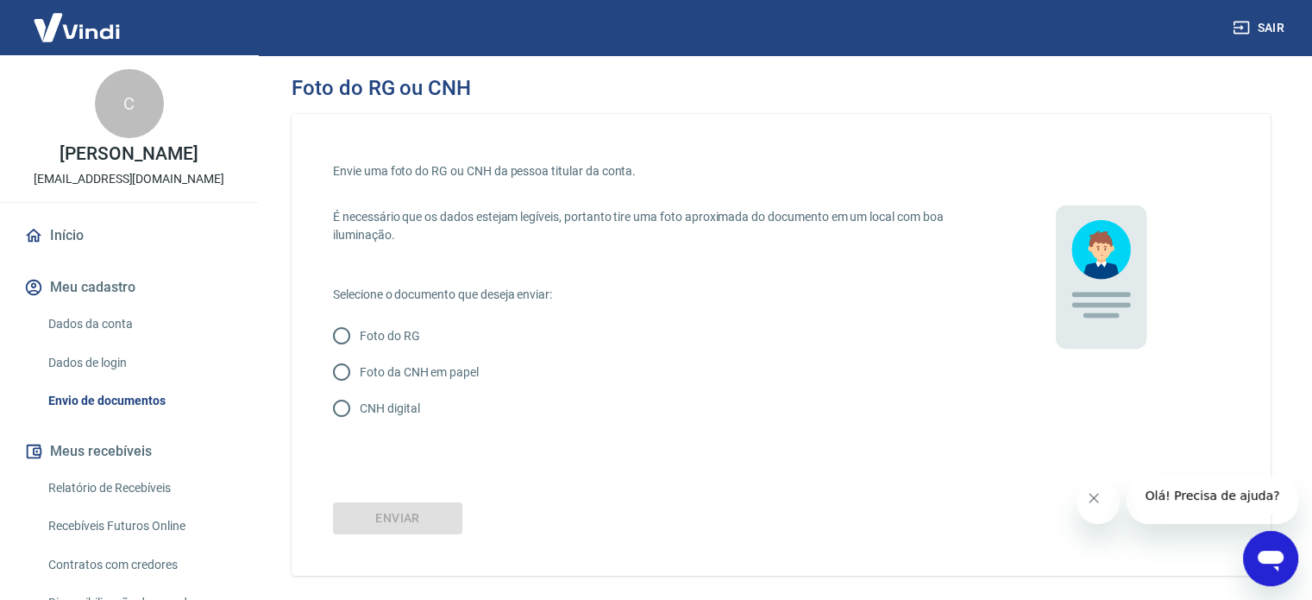
click at [342, 338] on input "Foto do RG" at bounding box center [342, 336] width 36 height 36
radio input "true"
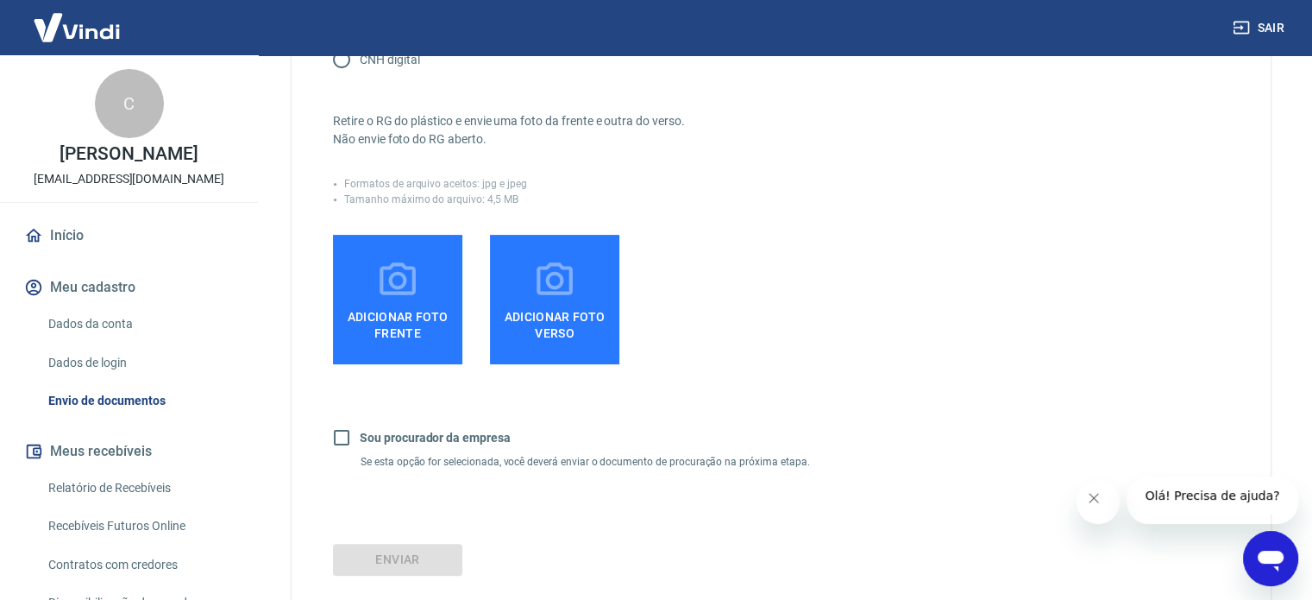
scroll to position [221, 0]
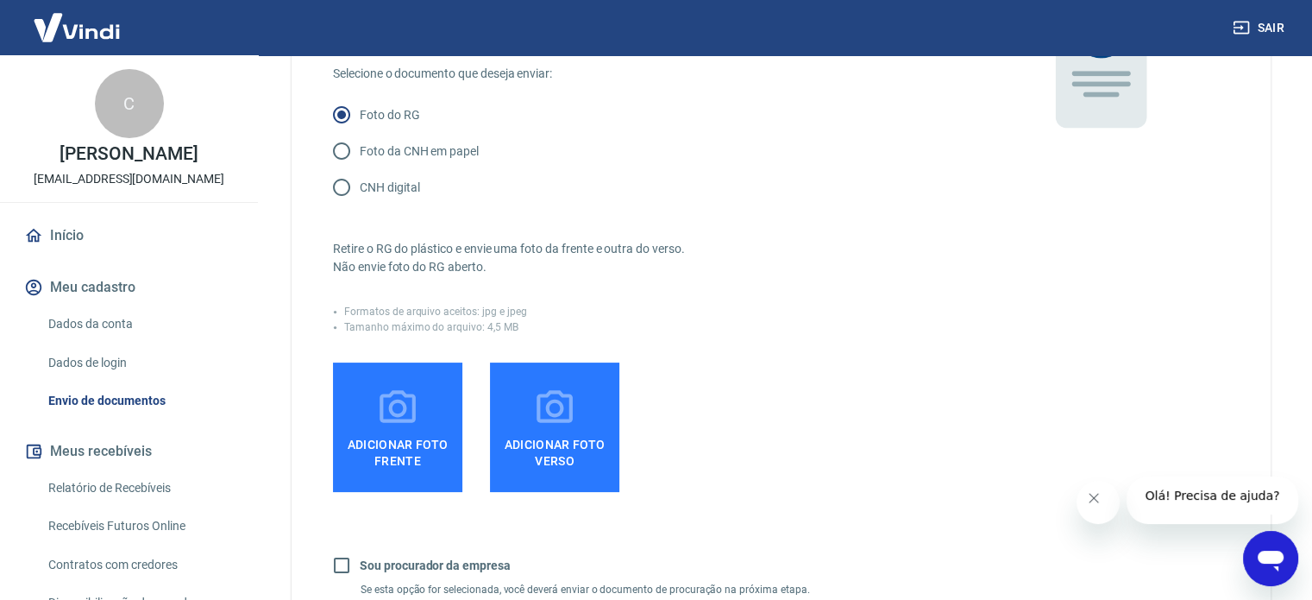
click at [367, 419] on label "Adicionar foto frente" at bounding box center [397, 426] width 129 height 129
click at [0, 0] on input "Adicionar foto frente" at bounding box center [0, 0] width 0 height 0
click at [383, 449] on span "Adicionar foto frente" at bounding box center [398, 449] width 116 height 39
click at [0, 0] on input "Adicionar foto frente" at bounding box center [0, 0] width 0 height 0
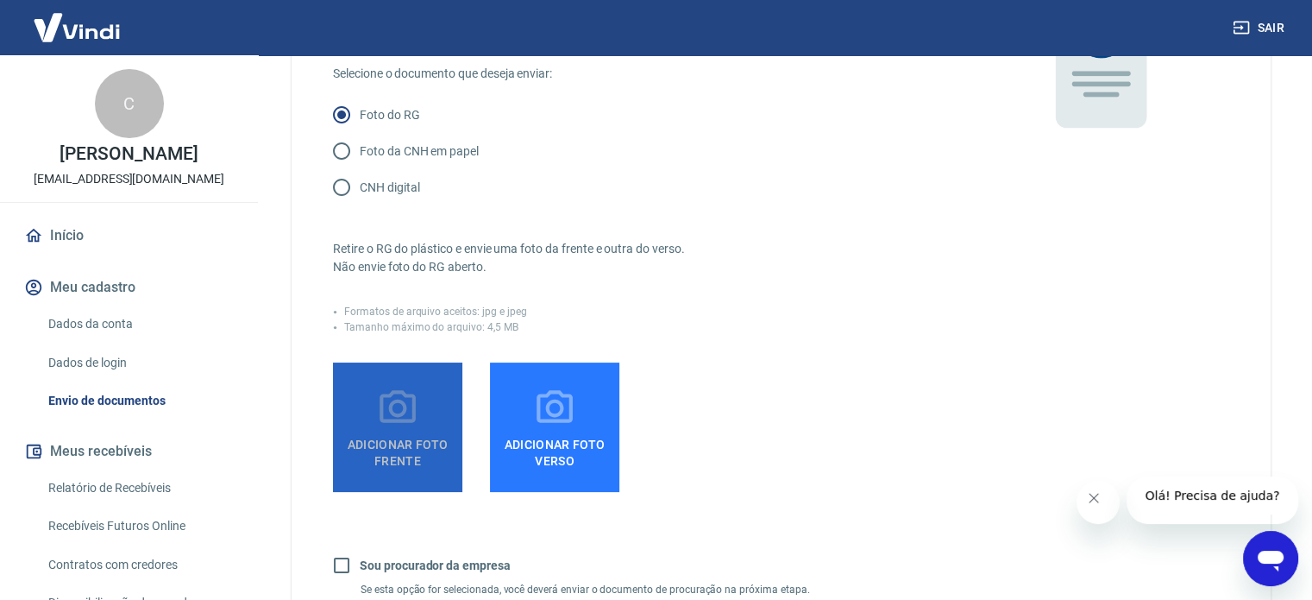
click at [360, 443] on label "Adicionar foto frente" at bounding box center [397, 426] width 129 height 129
click at [0, 0] on input "Adicionar foto frente" at bounding box center [0, 0] width 0 height 0
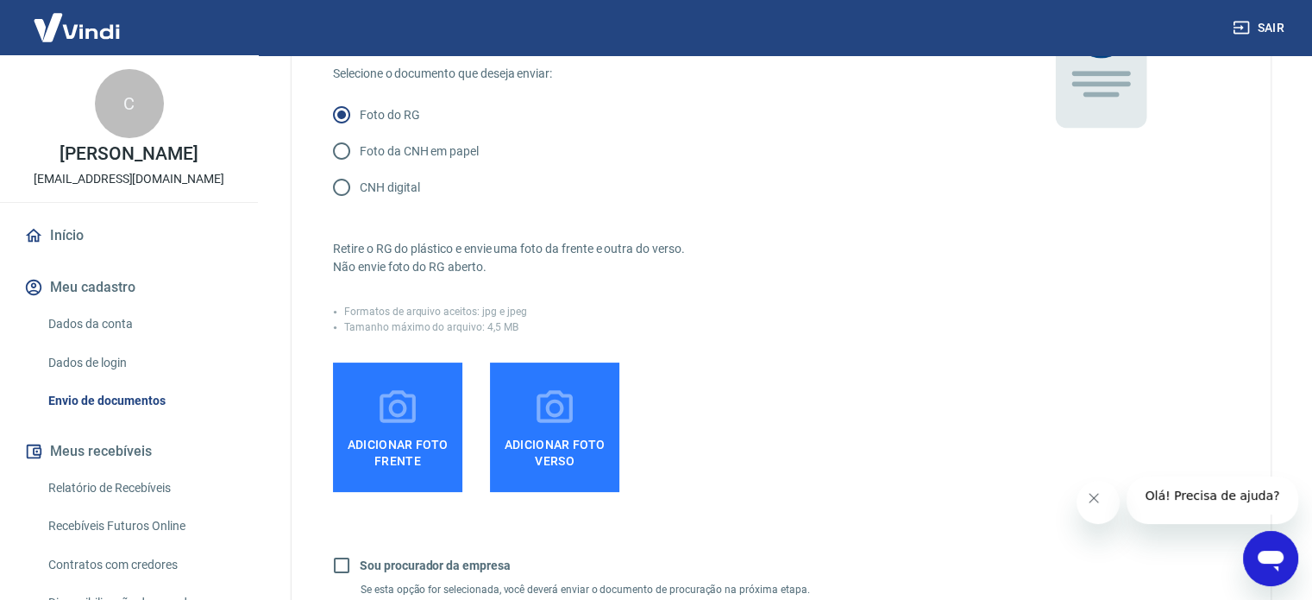
click at [418, 430] on icon at bounding box center [397, 408] width 43 height 43
click at [0, 0] on input "Adicionar foto frente" at bounding box center [0, 0] width 0 height 0
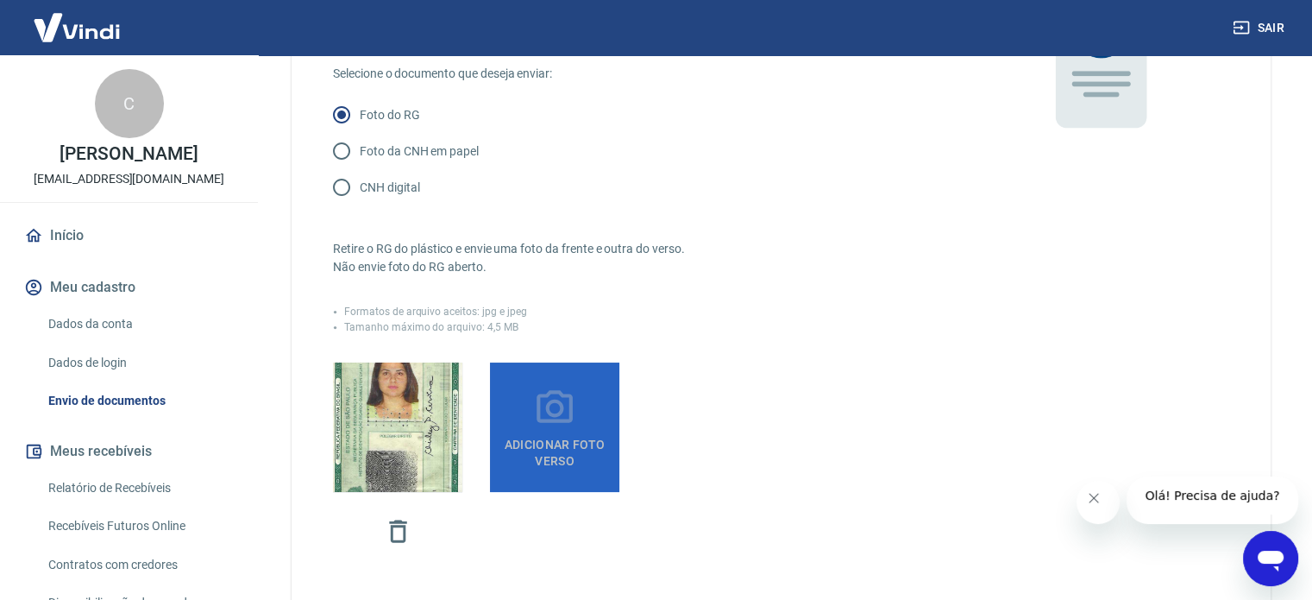
click at [563, 427] on icon at bounding box center [554, 408] width 43 height 43
click at [0, 0] on input "Adicionar foto verso" at bounding box center [0, 0] width 0 height 0
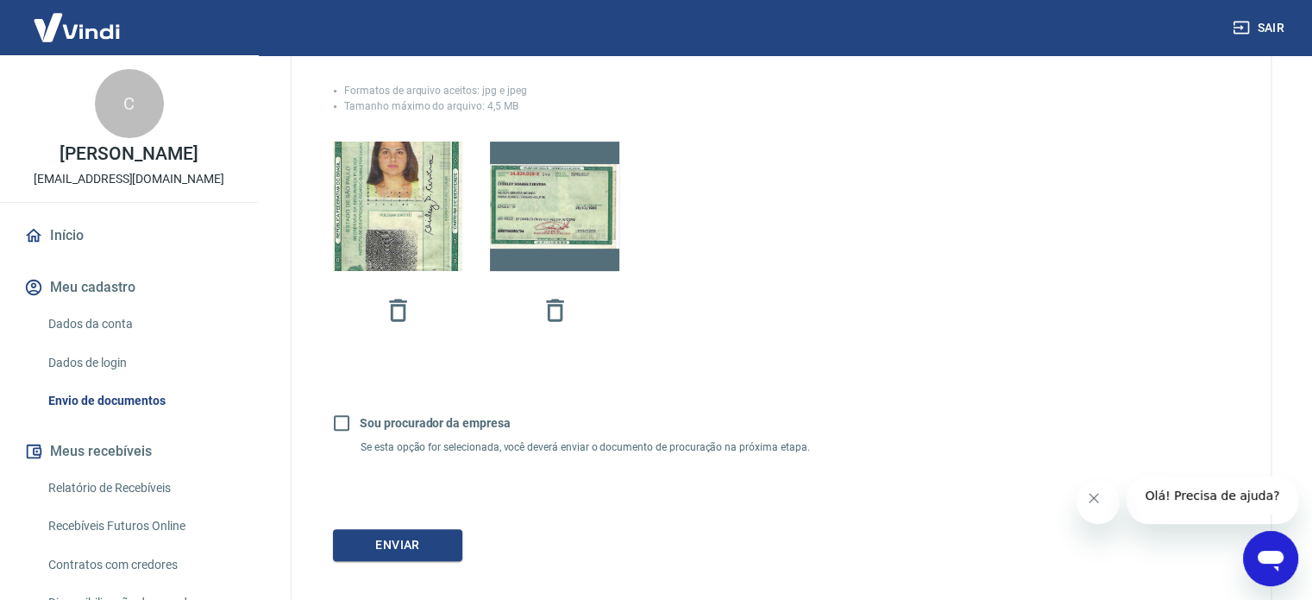
scroll to position [480, 0]
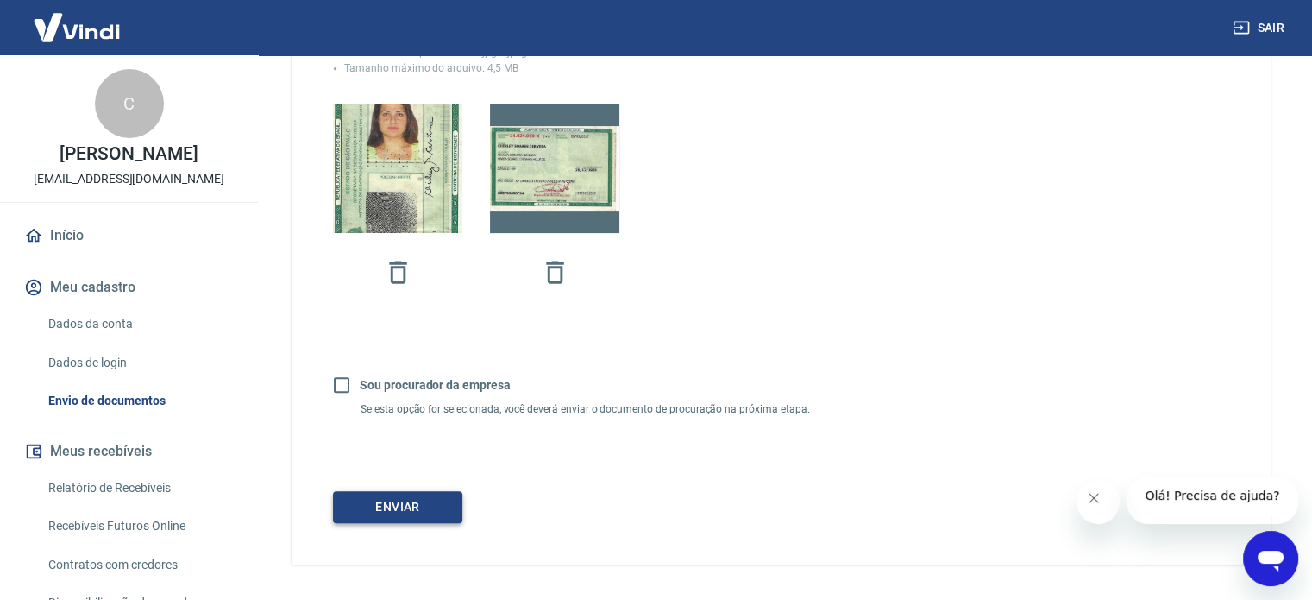
click at [419, 523] on button "Enviar" at bounding box center [397, 507] width 129 height 32
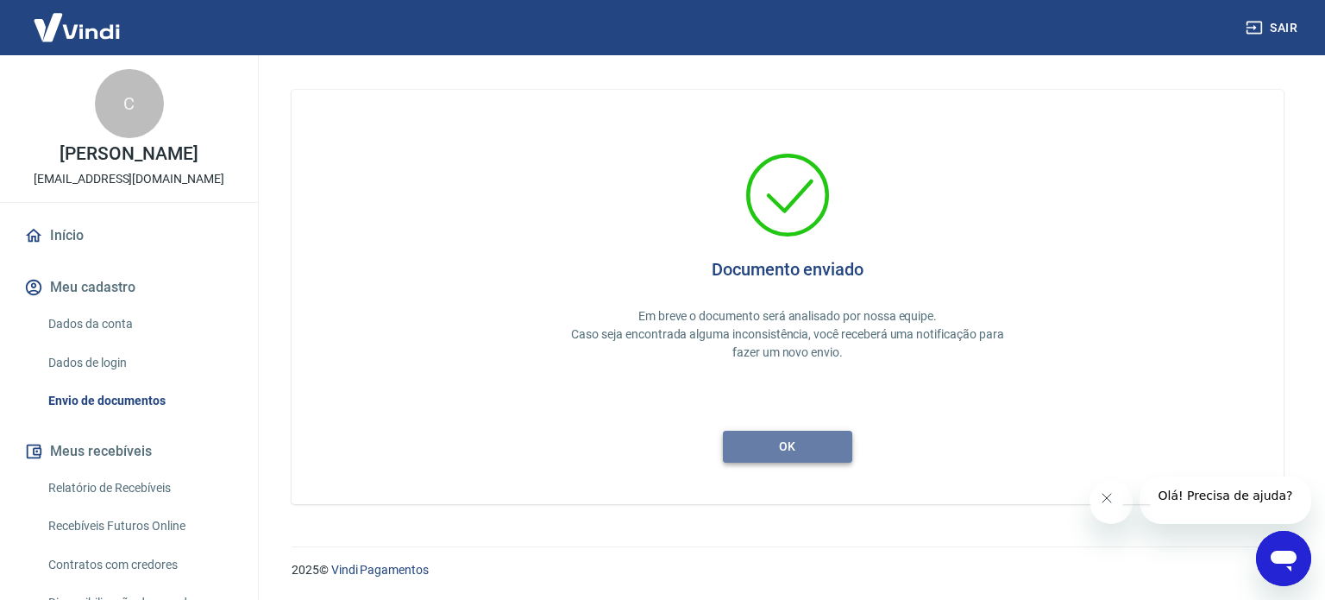
click at [770, 437] on button "ok" at bounding box center [787, 447] width 129 height 32
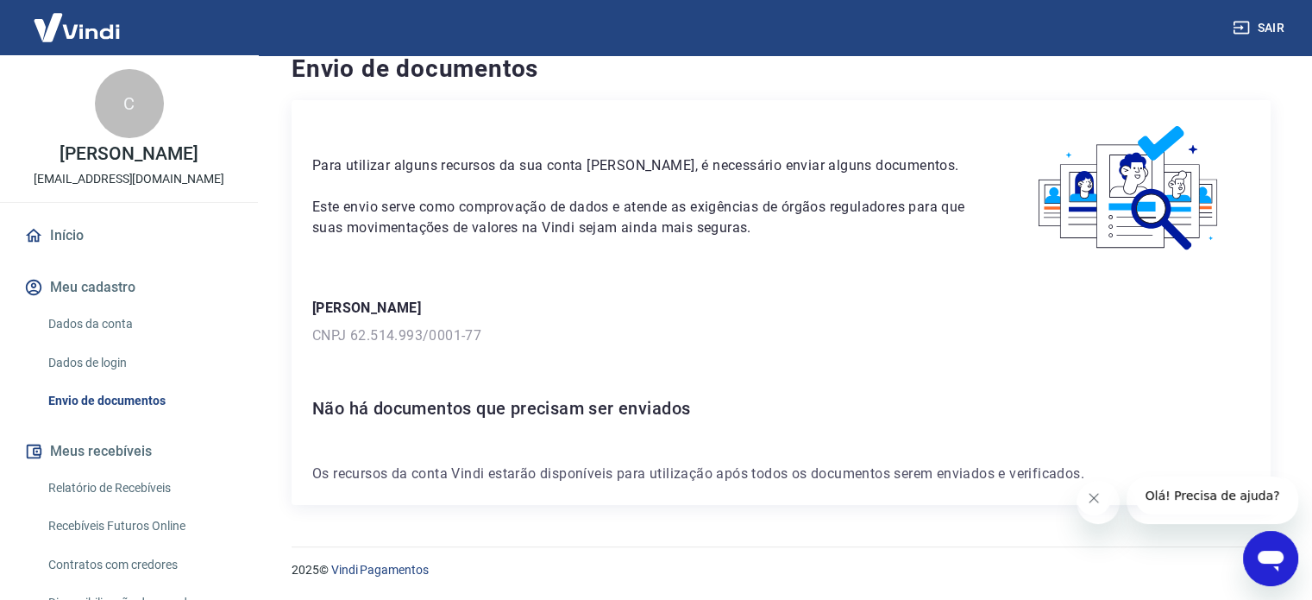
click at [60, 244] on link "Início" at bounding box center [129, 236] width 217 height 38
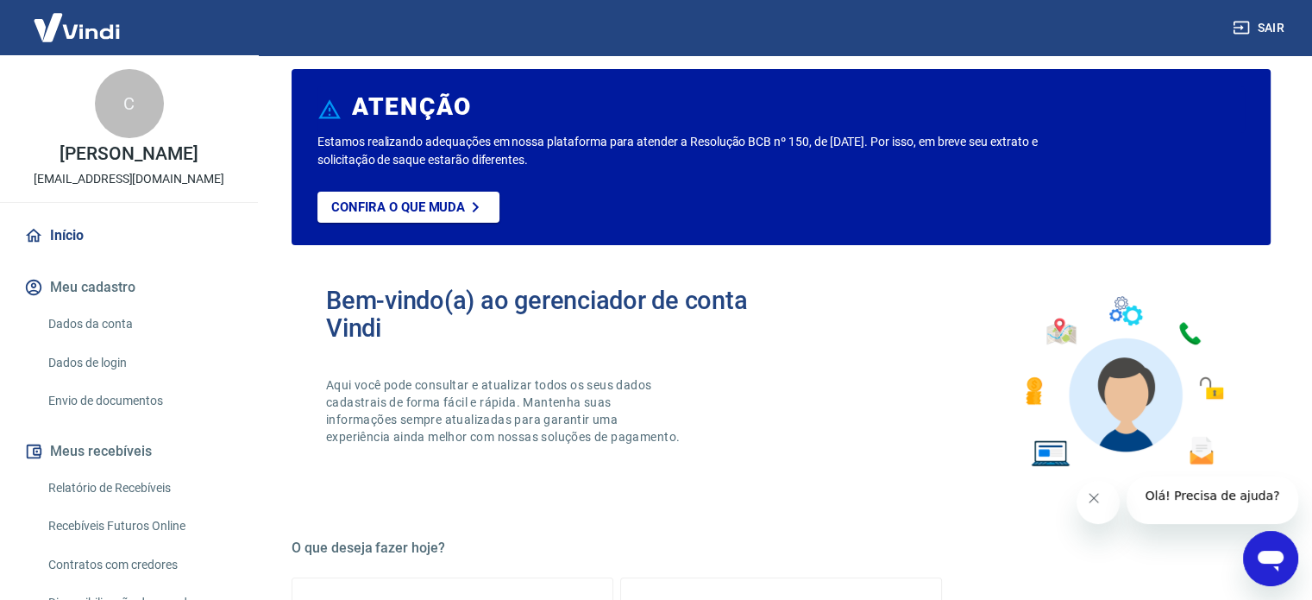
click at [1268, 24] on button "Sair" at bounding box center [1261, 28] width 62 height 32
